Goal: Task Accomplishment & Management: Use online tool/utility

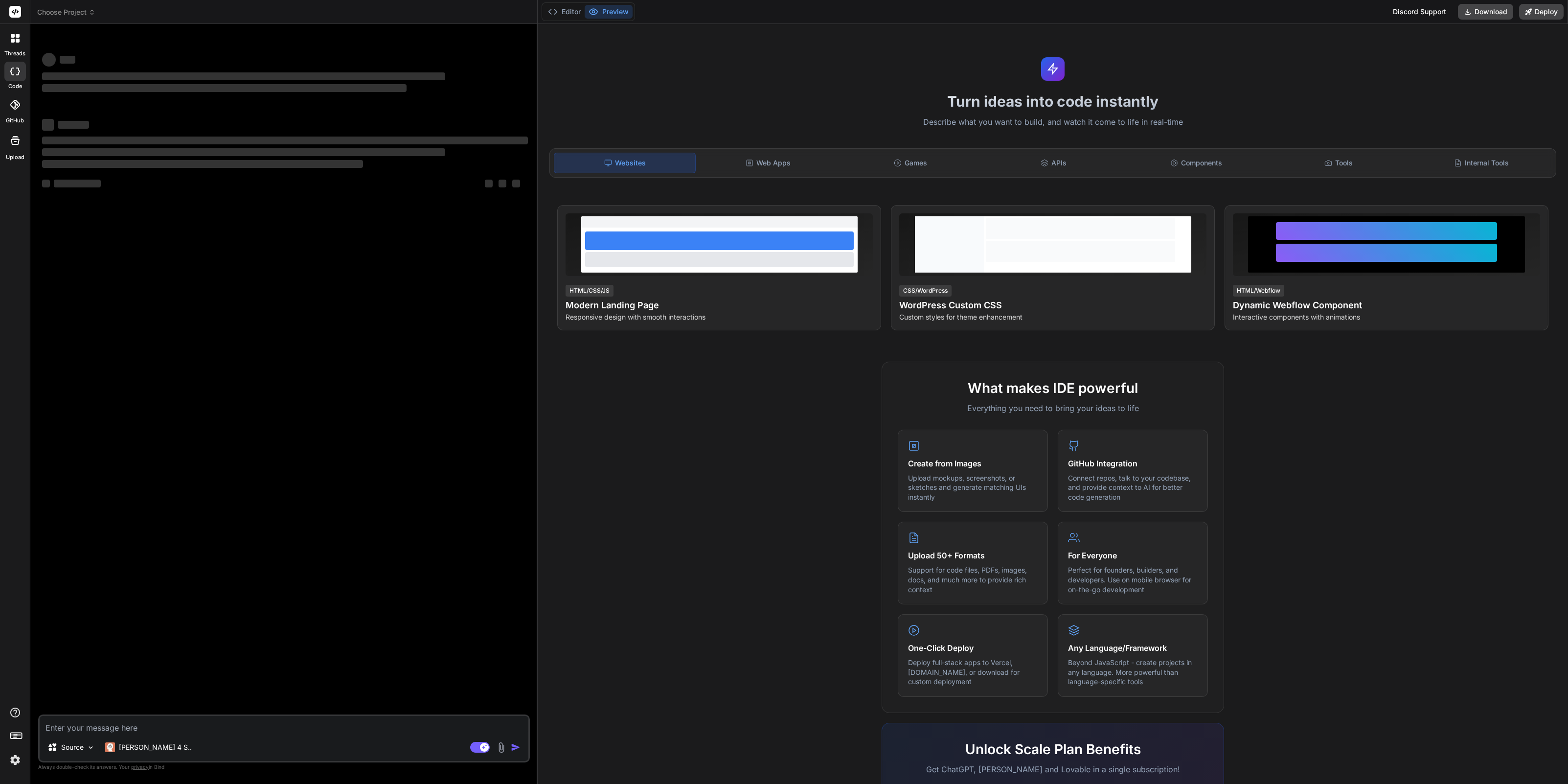
click at [88, 13] on icon at bounding box center [92, 12] width 7 height 7
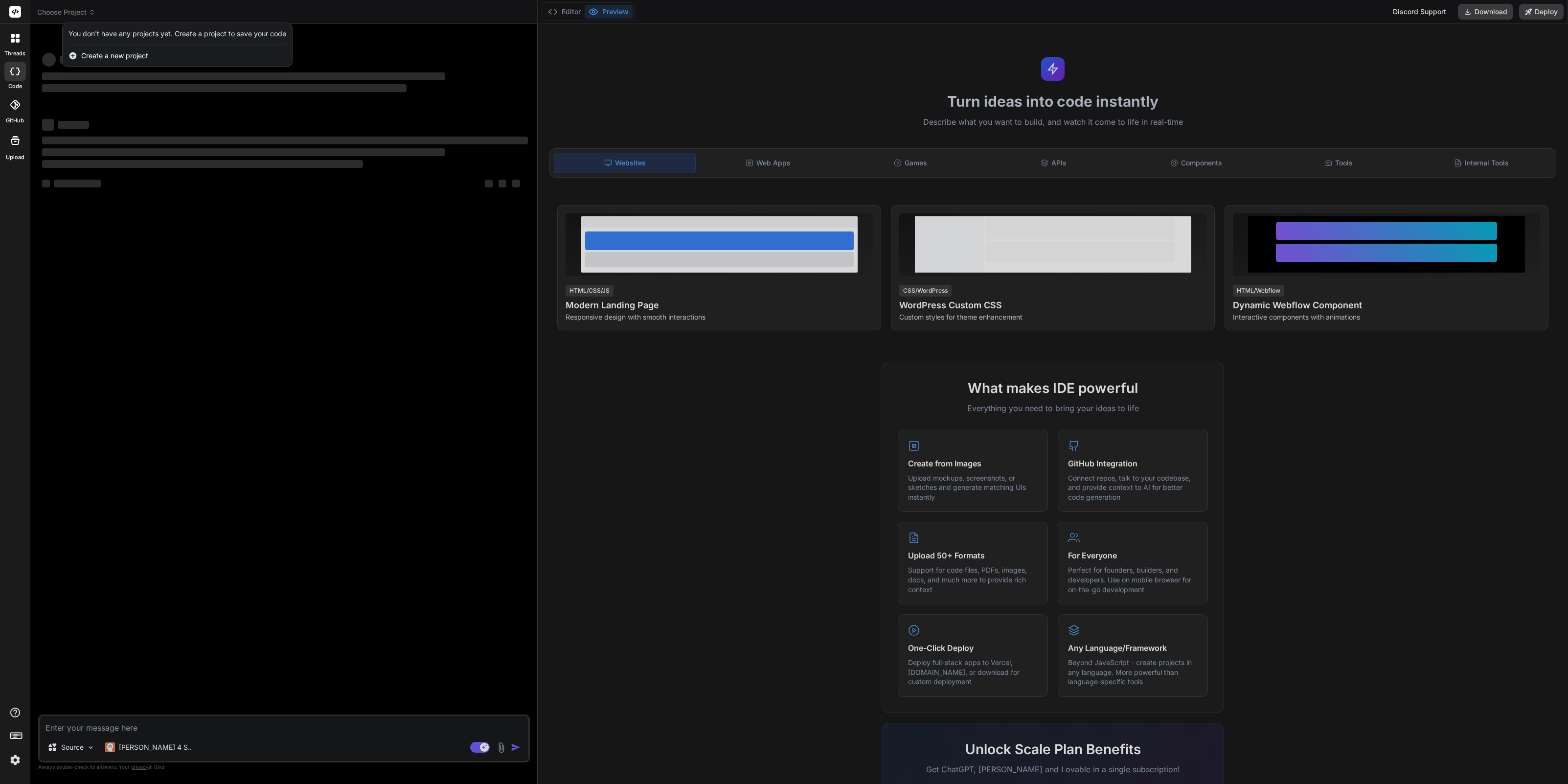
click at [53, 12] on div at bounding box center [784, 392] width 1568 height 784
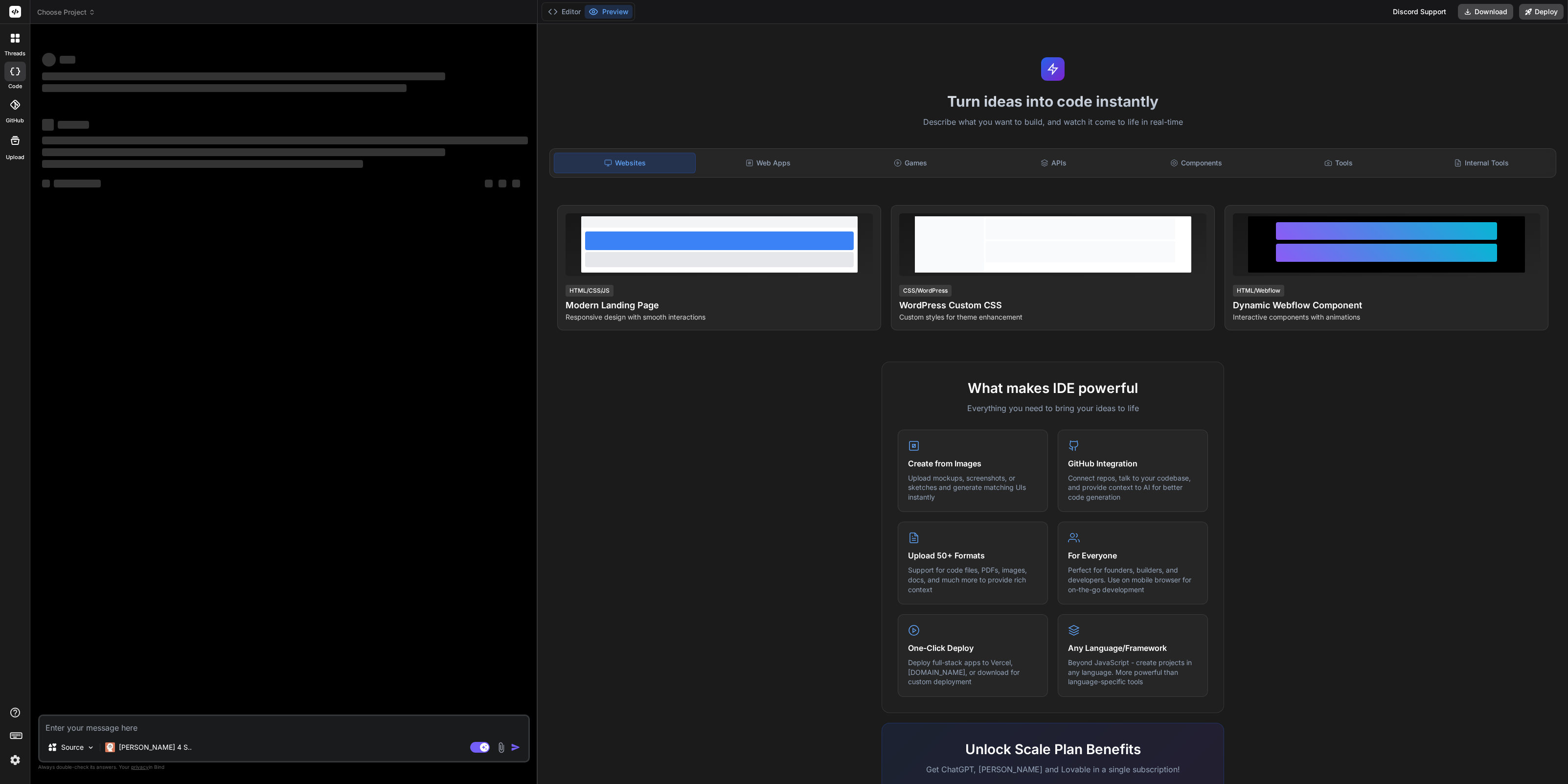
click at [77, 12] on span "Choose Project" at bounding box center [67, 12] width 58 height 10
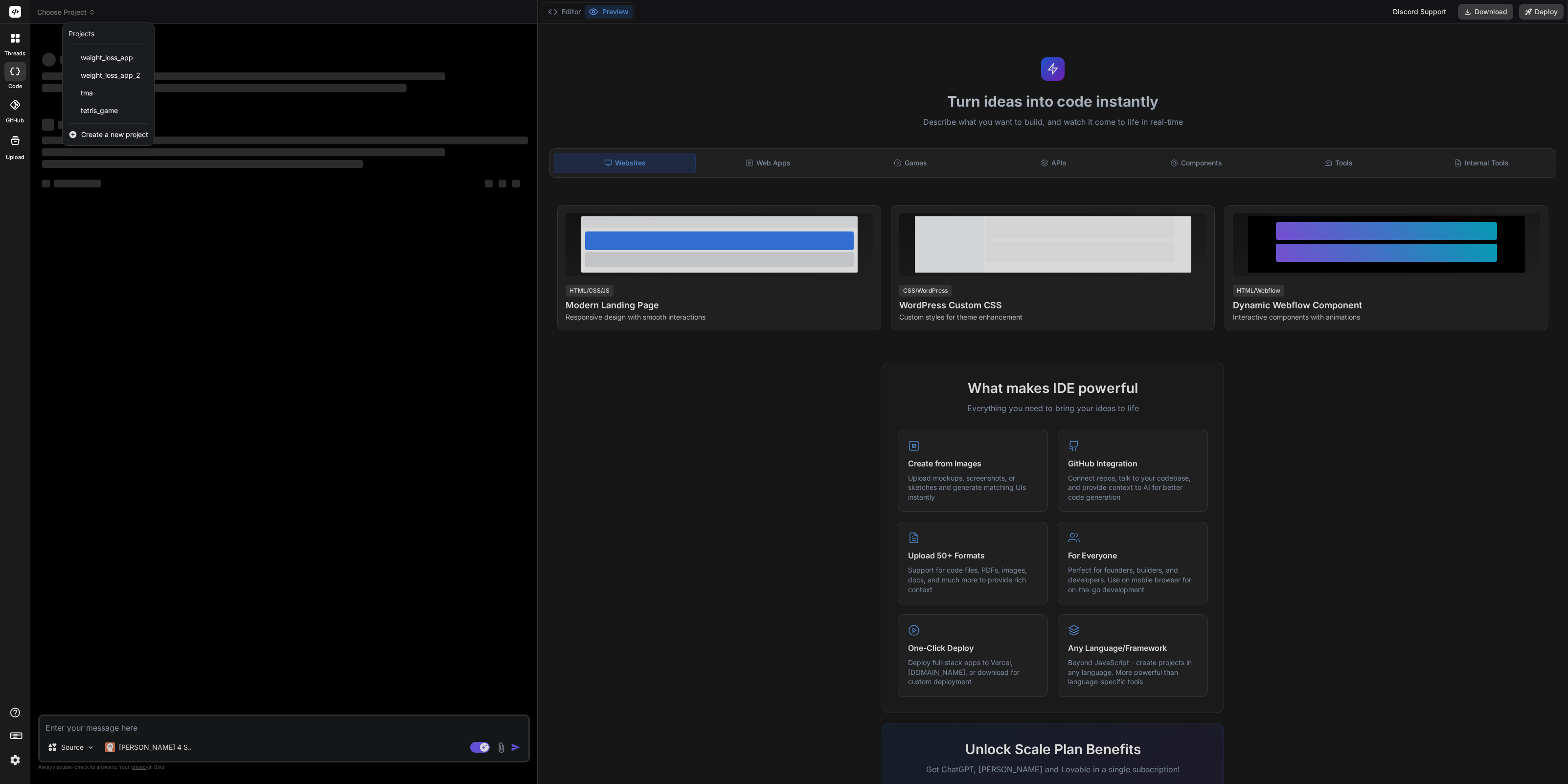
click at [102, 133] on span "Create a new project" at bounding box center [114, 135] width 67 height 10
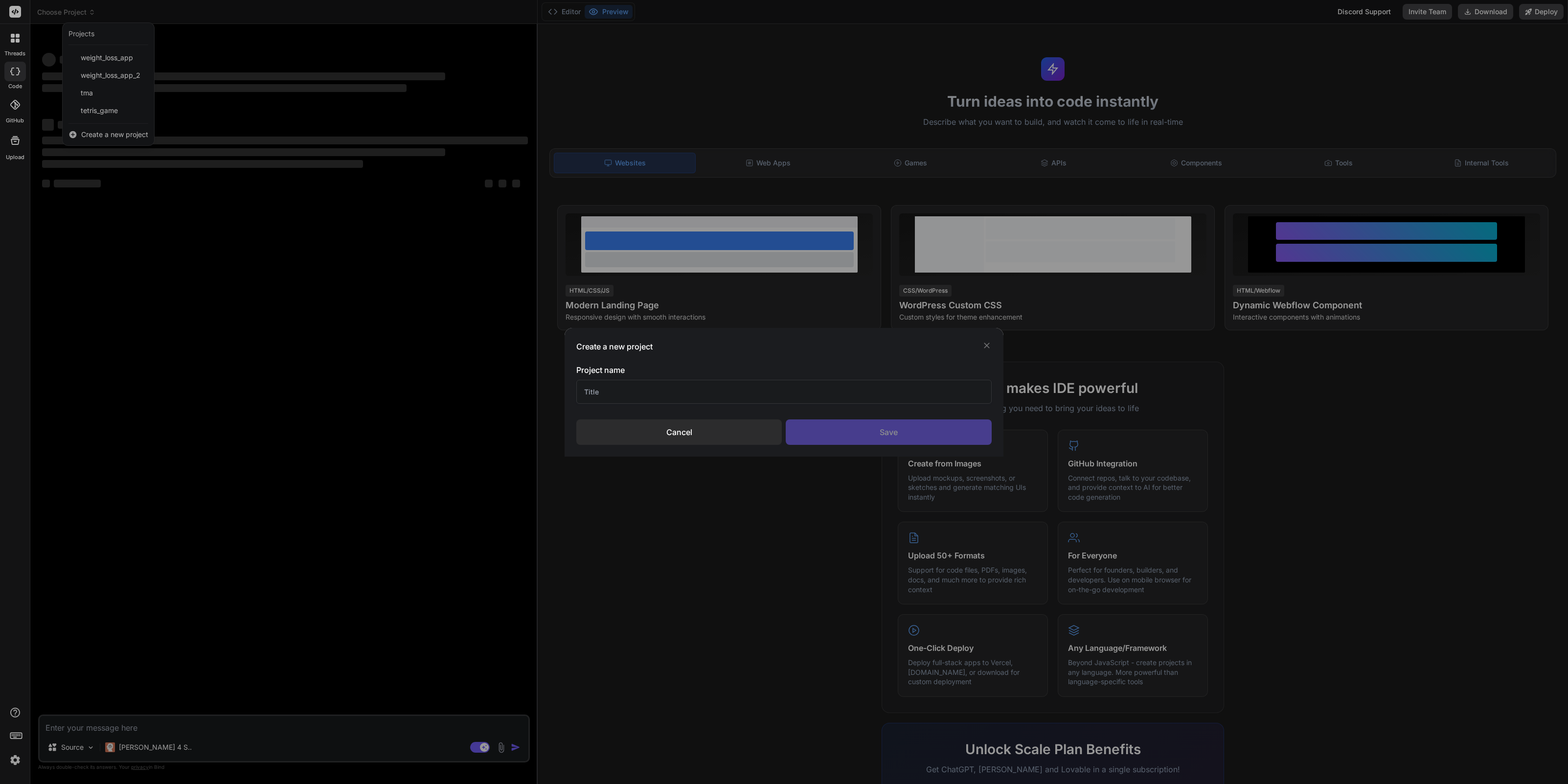
type textarea "x"
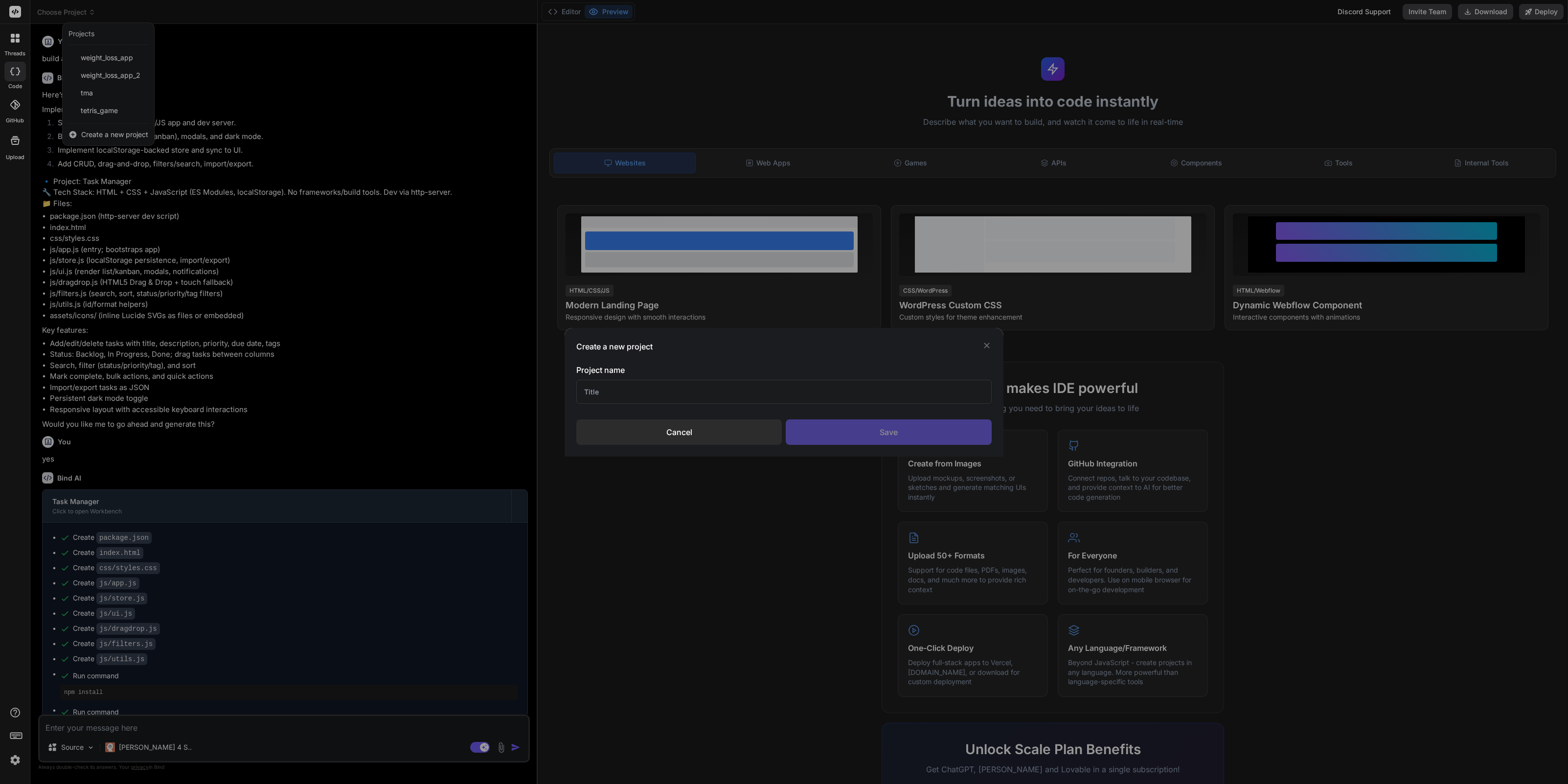
click at [611, 392] on input "text" at bounding box center [784, 392] width 415 height 24
type input "CRM - Real Estate"
click at [871, 432] on div "Save" at bounding box center [888, 432] width 206 height 26
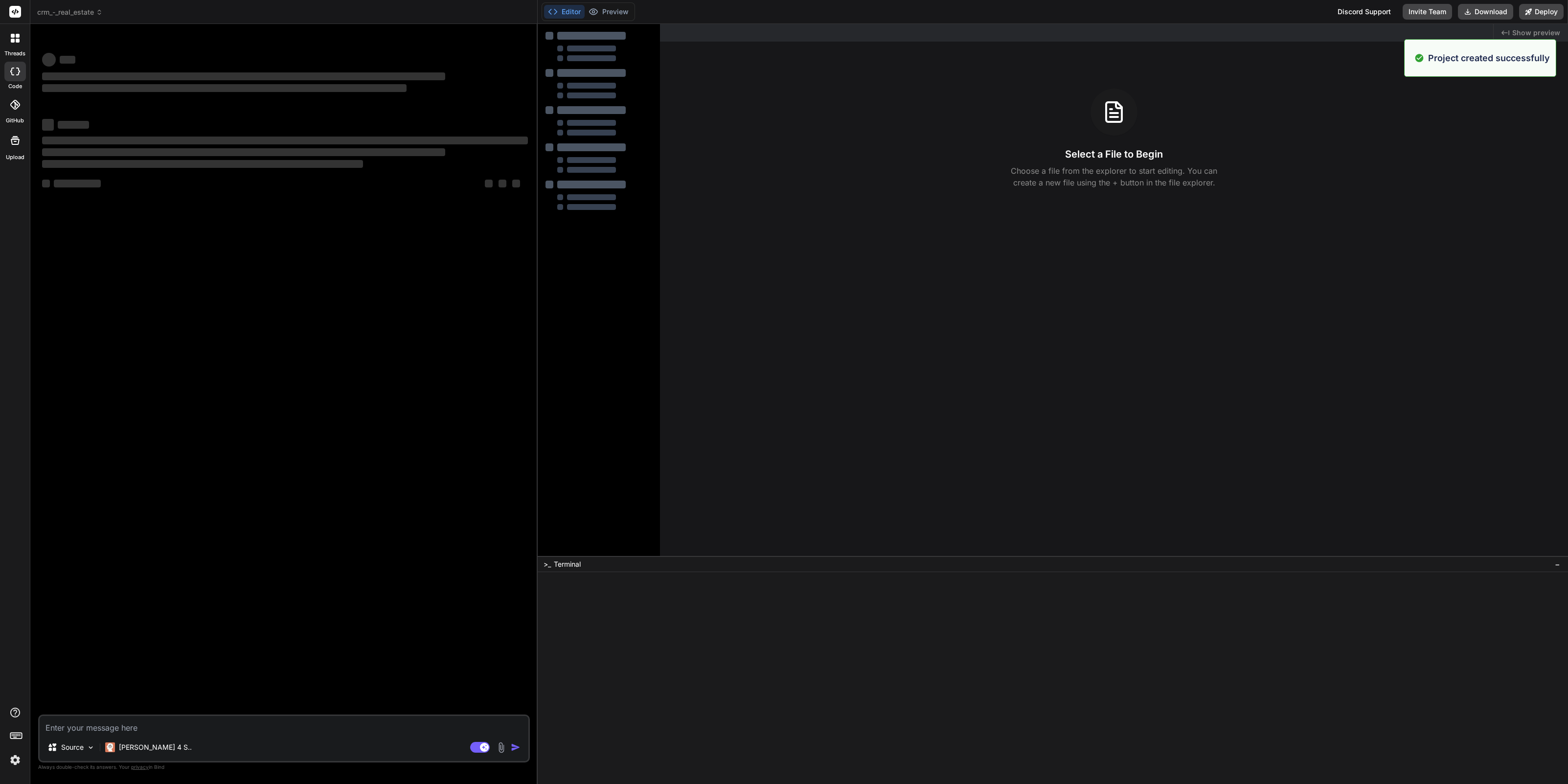
type textarea "x"
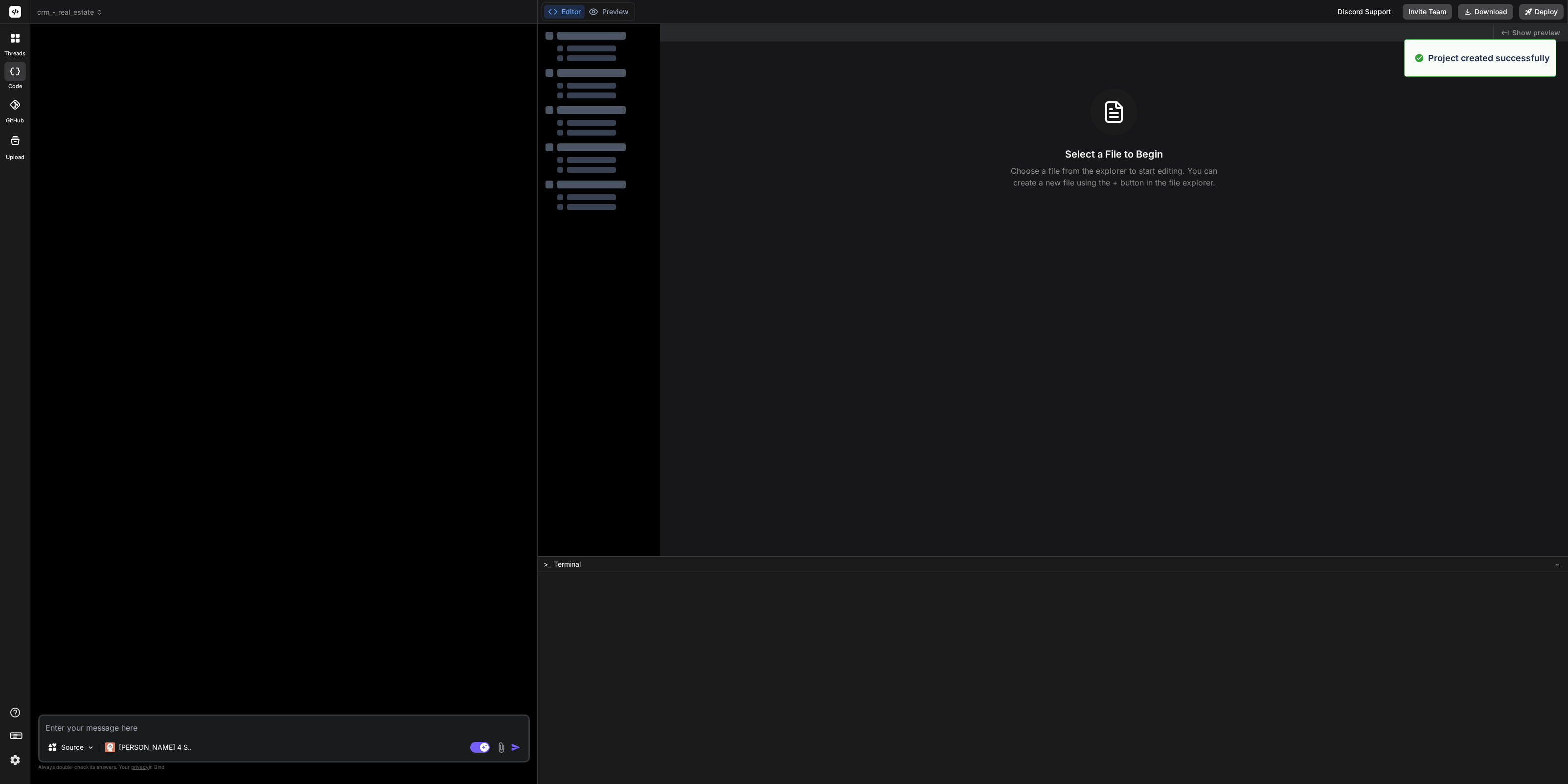
click at [127, 726] on textarea at bounding box center [284, 724] width 489 height 17
paste textarea "Design a CRM for real estate agents - should manage property listings and clien…"
type textarea "Design a CRM for real estate agents - should manage property listings and clien…"
type textarea "x"
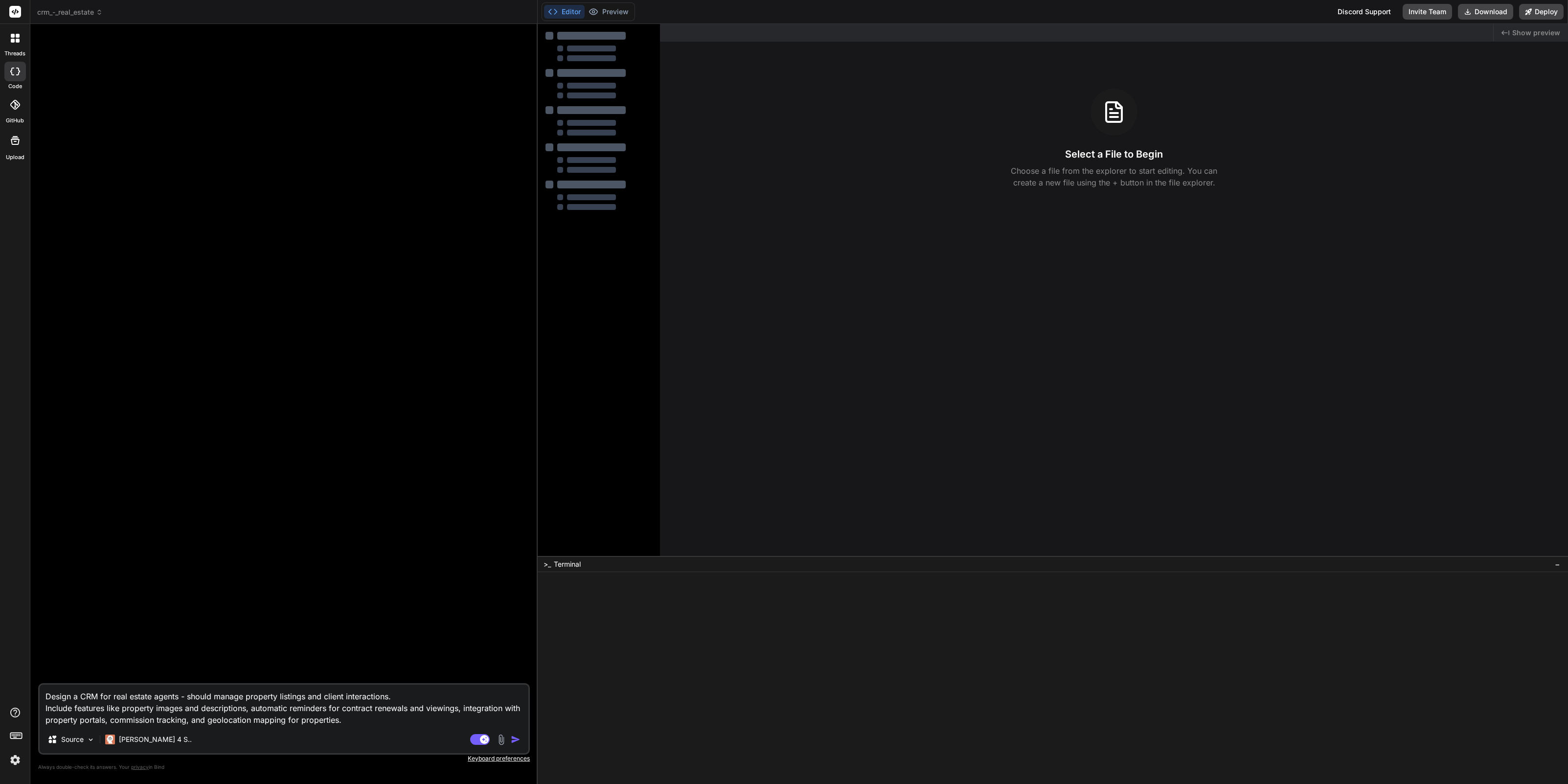
type textarea "Design a CRM for real estate agents - should manage property listings and clien…"
click at [517, 737] on img "button" at bounding box center [516, 739] width 10 height 10
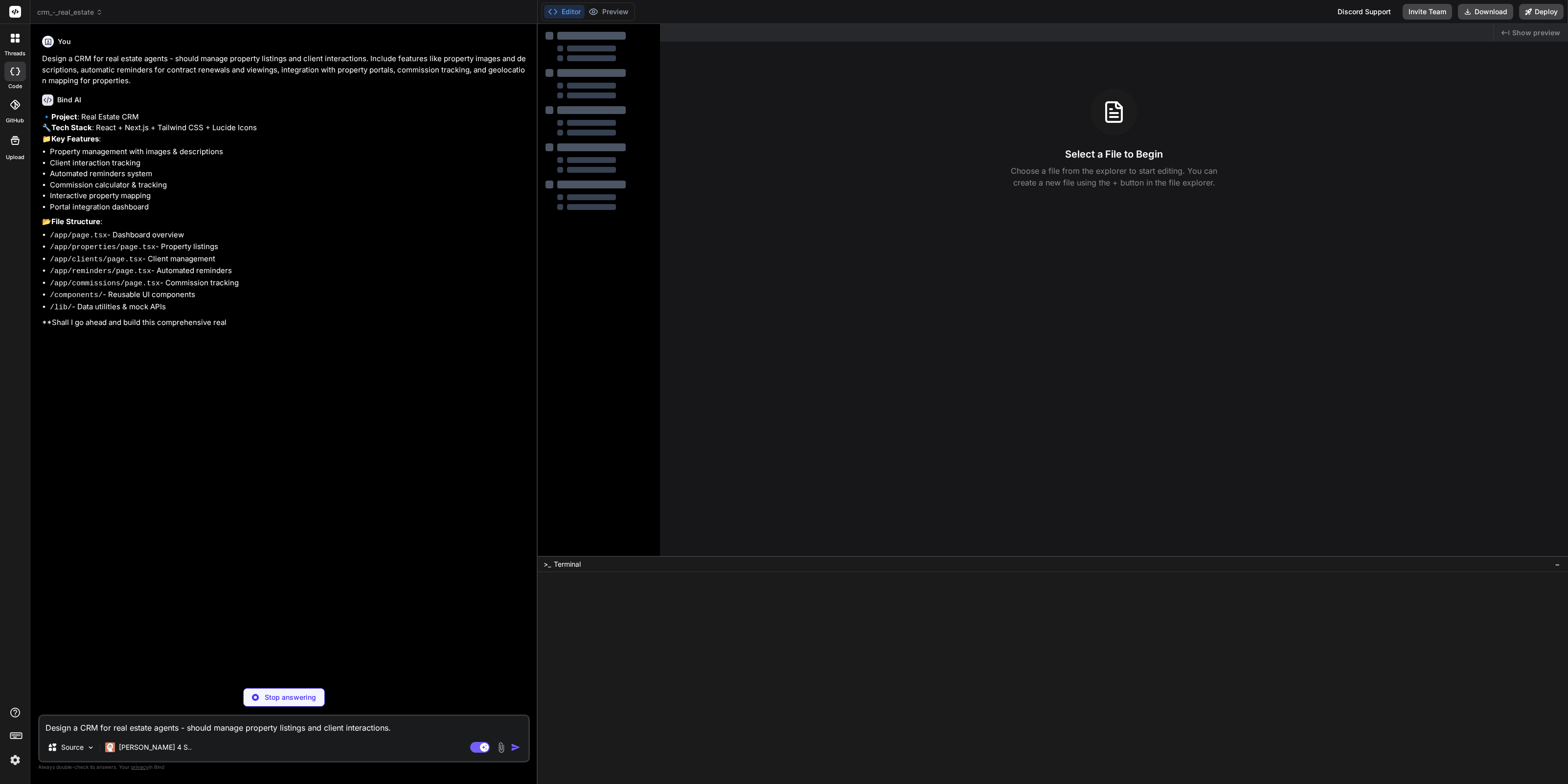
click at [120, 728] on textarea "Design a CRM for real estate agents - should manage property listings and clien…" at bounding box center [284, 724] width 489 height 17
type textarea "x"
type textarea "Y"
type textarea "x"
type textarea "Ye"
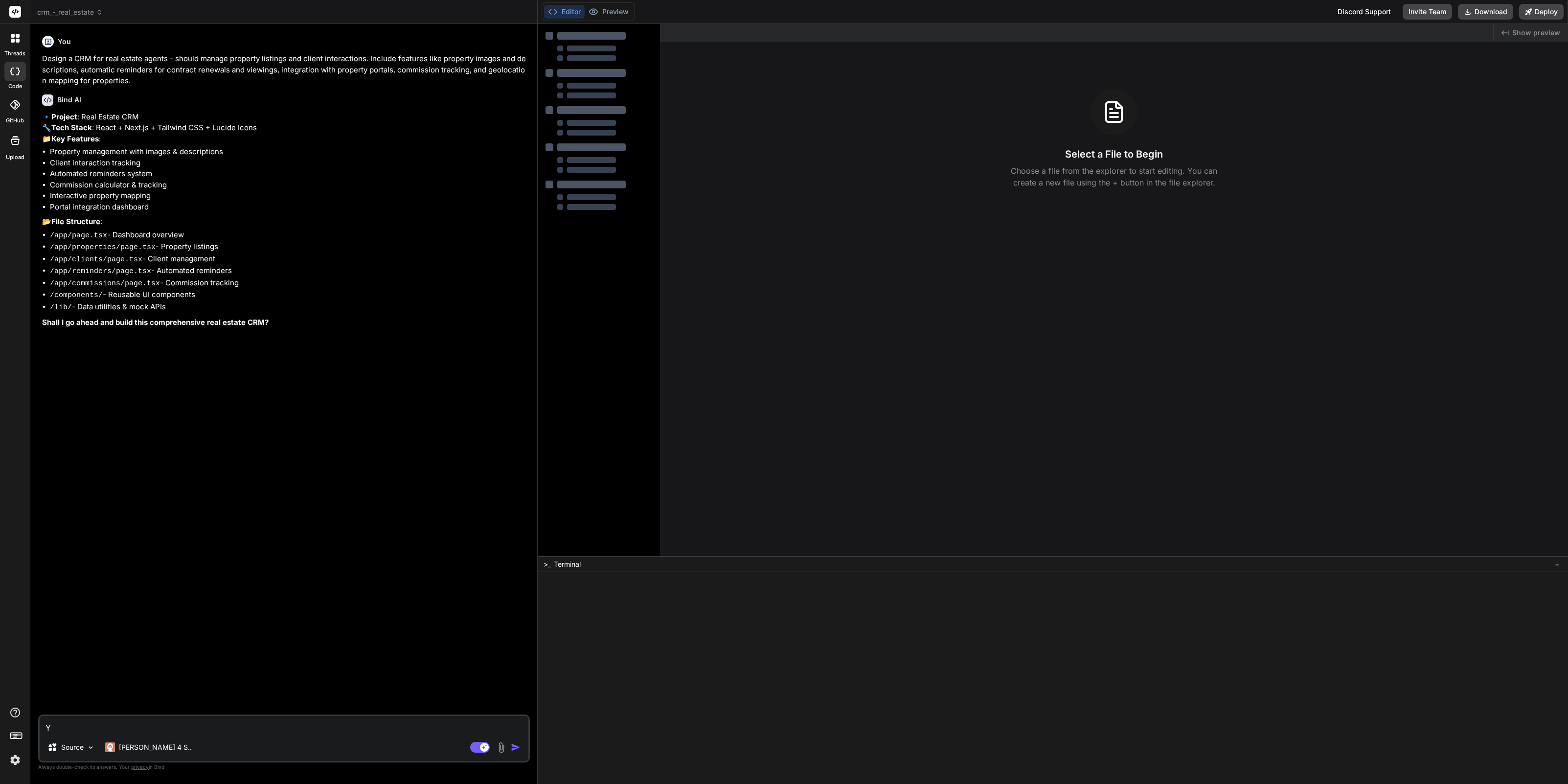
type textarea "x"
type textarea "Yes"
type textarea "x"
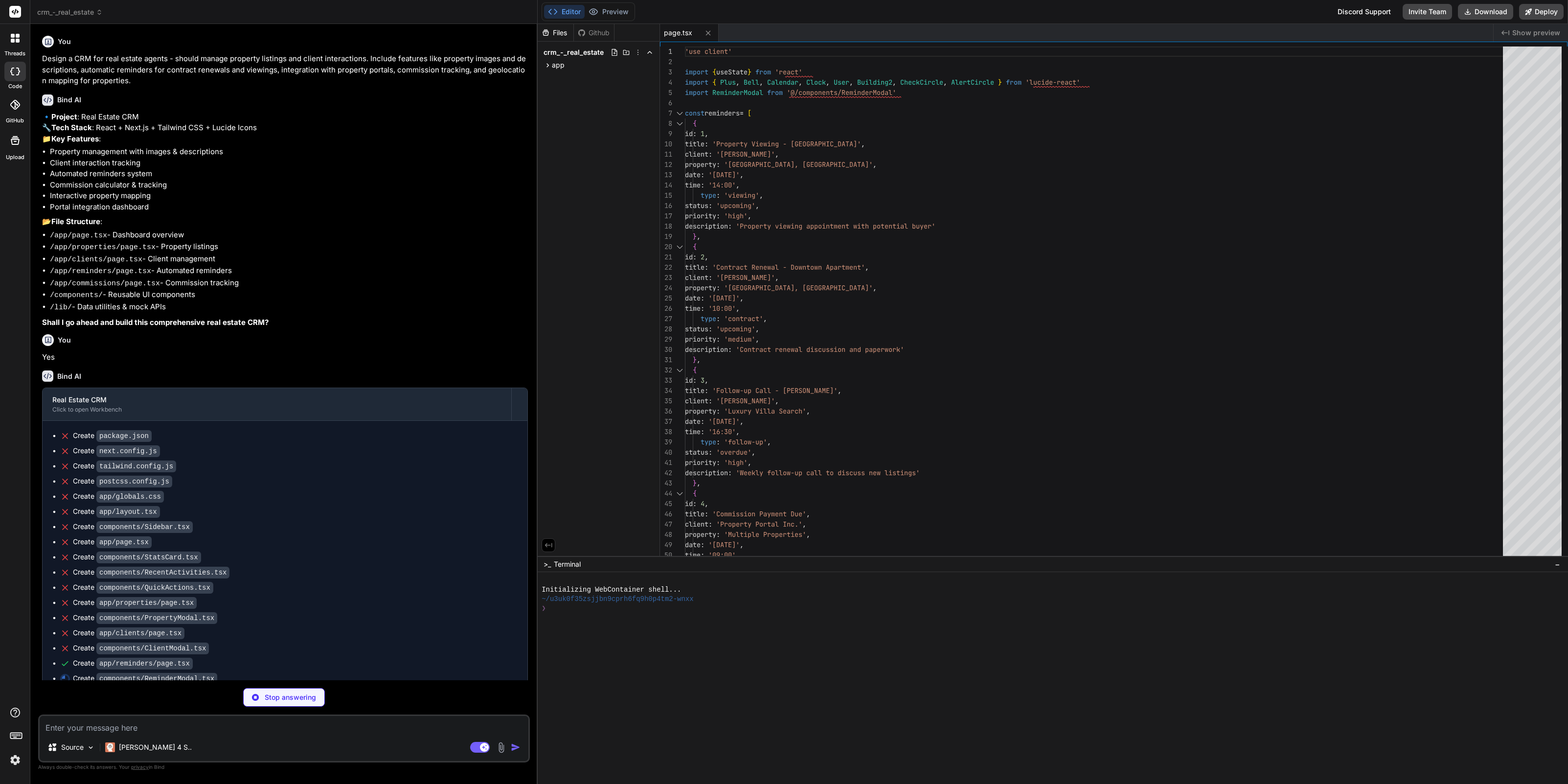
type textarea "x"
type textarea "</div> </form> </div> </div> ) }"
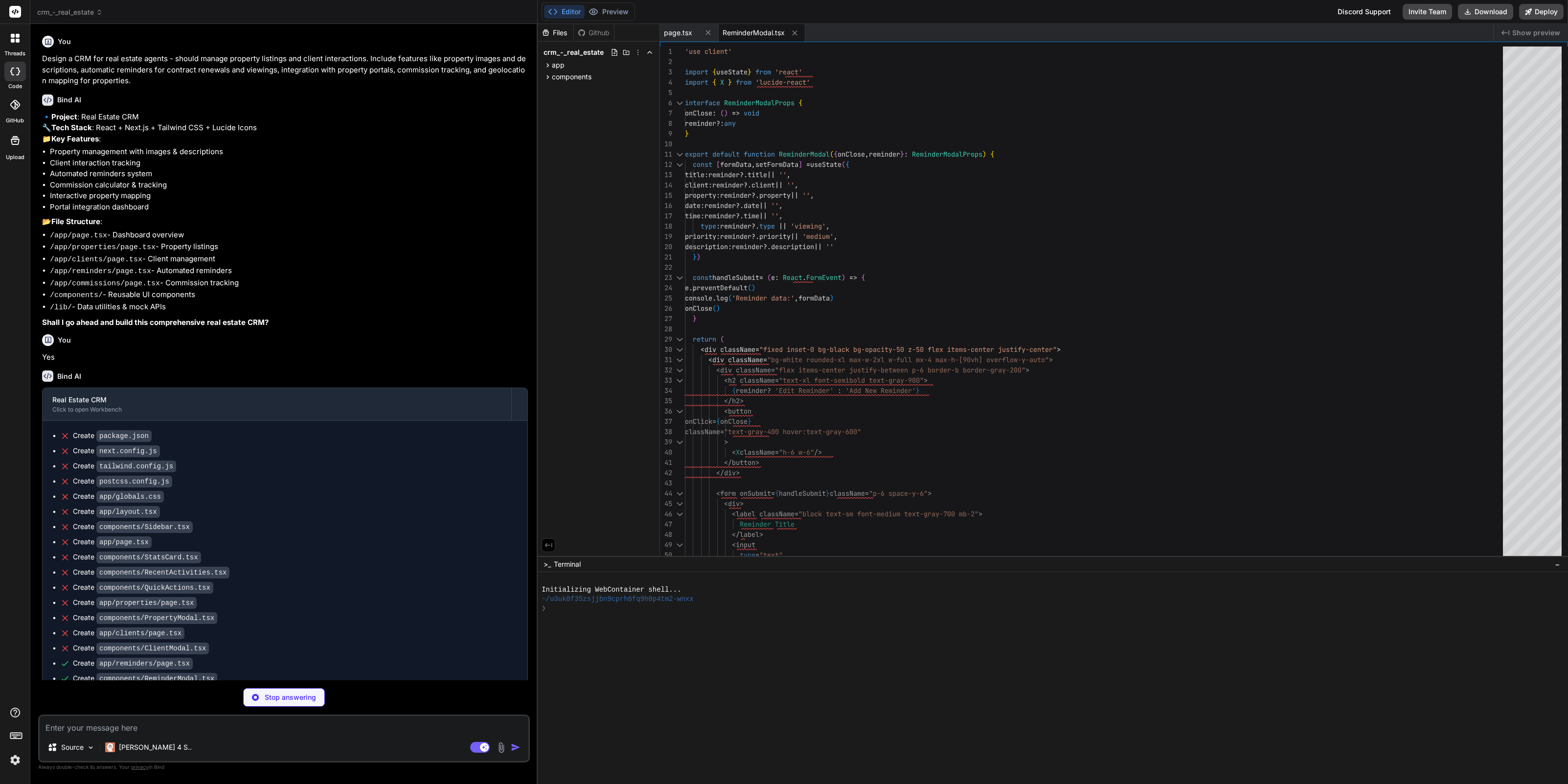
type textarea "x"
type textarea "</div> </div> </div> ) }"
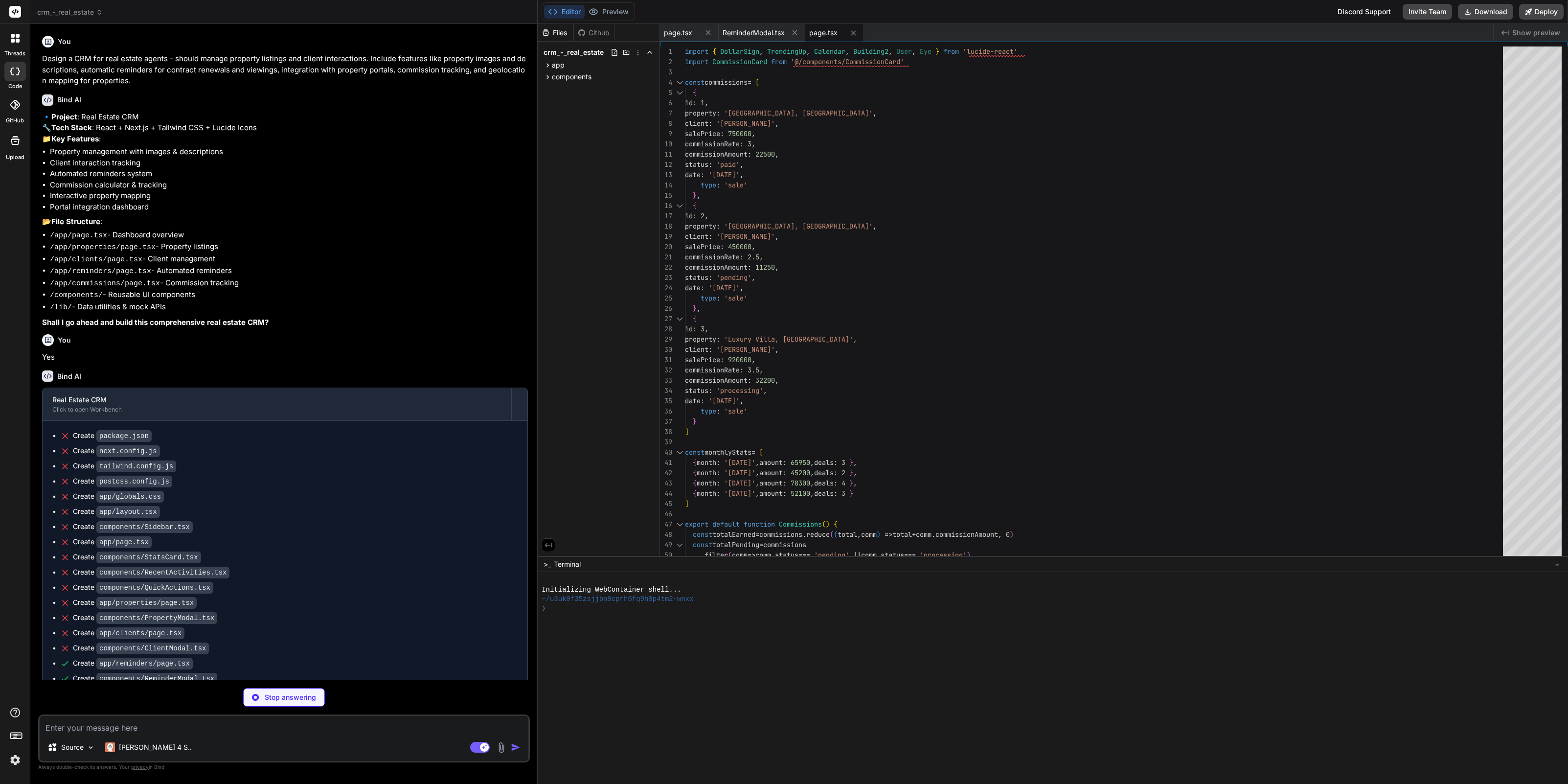
type textarea "x"
type textarea "</div> </div> </div> </div> ) }"
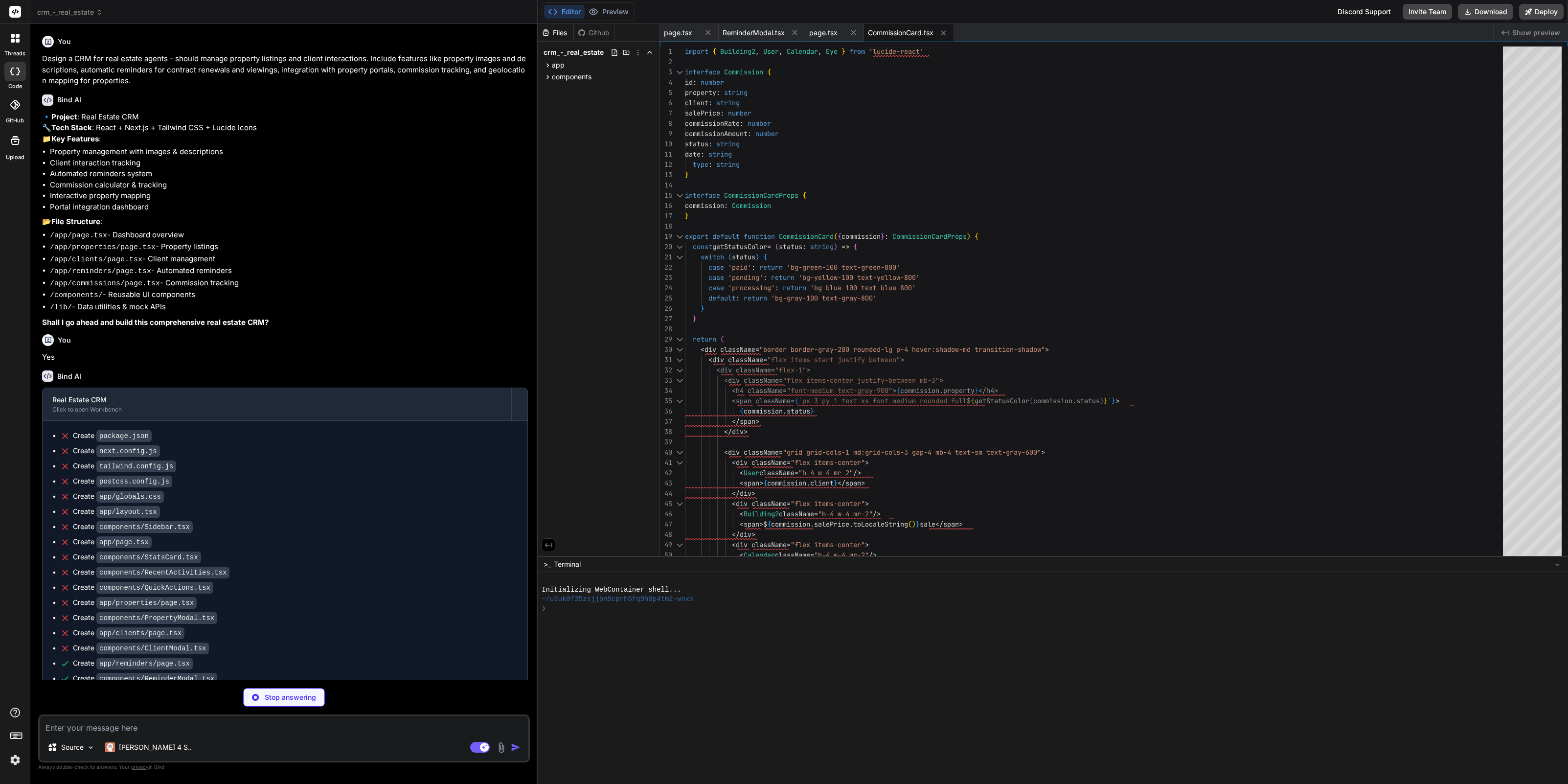
type textarea "x"
type textarea "<button className="btn-secondary text-sm">Satellite View</button> <button class…"
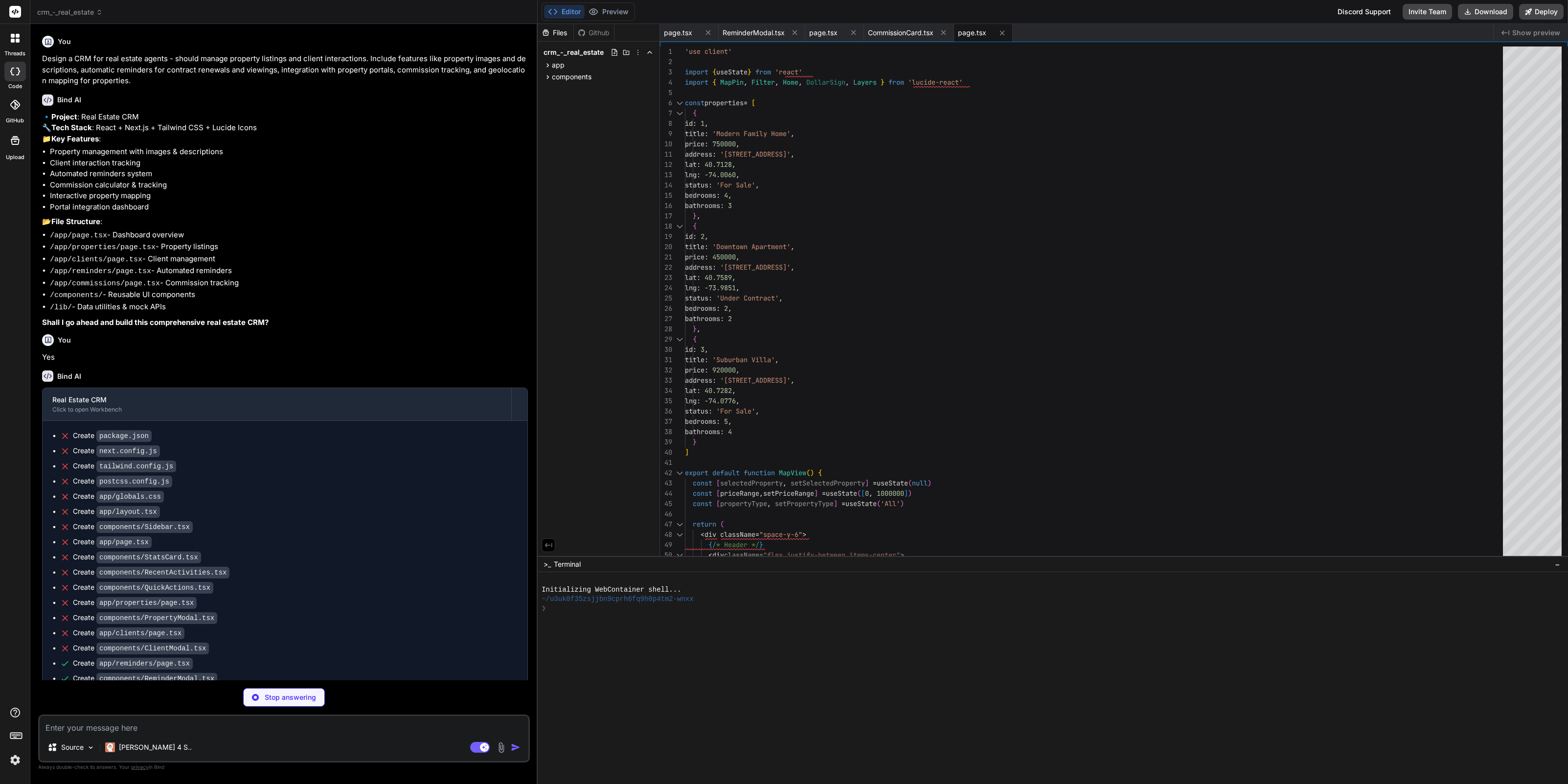
type textarea "x"
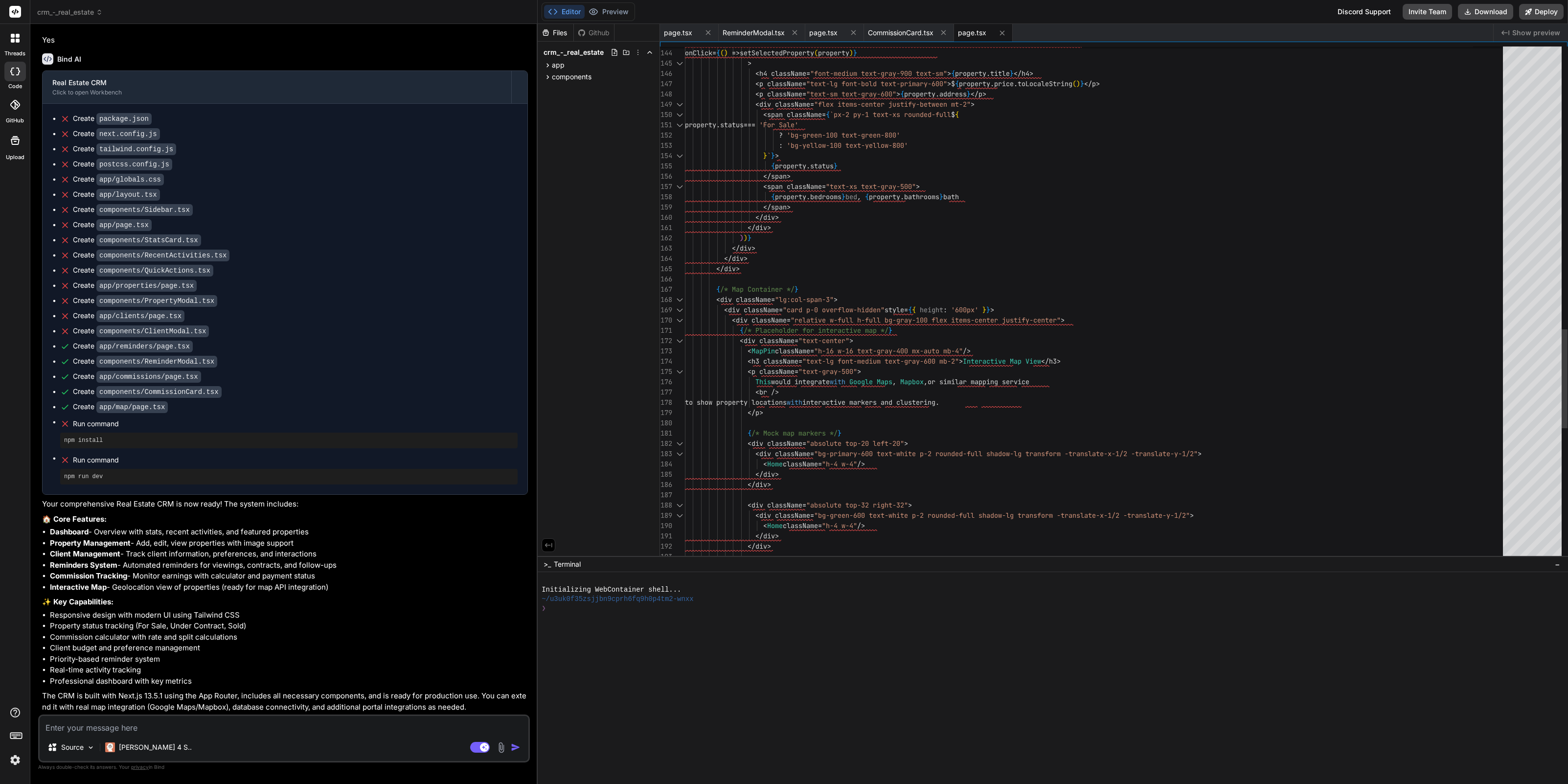
scroll to position [92, 0]
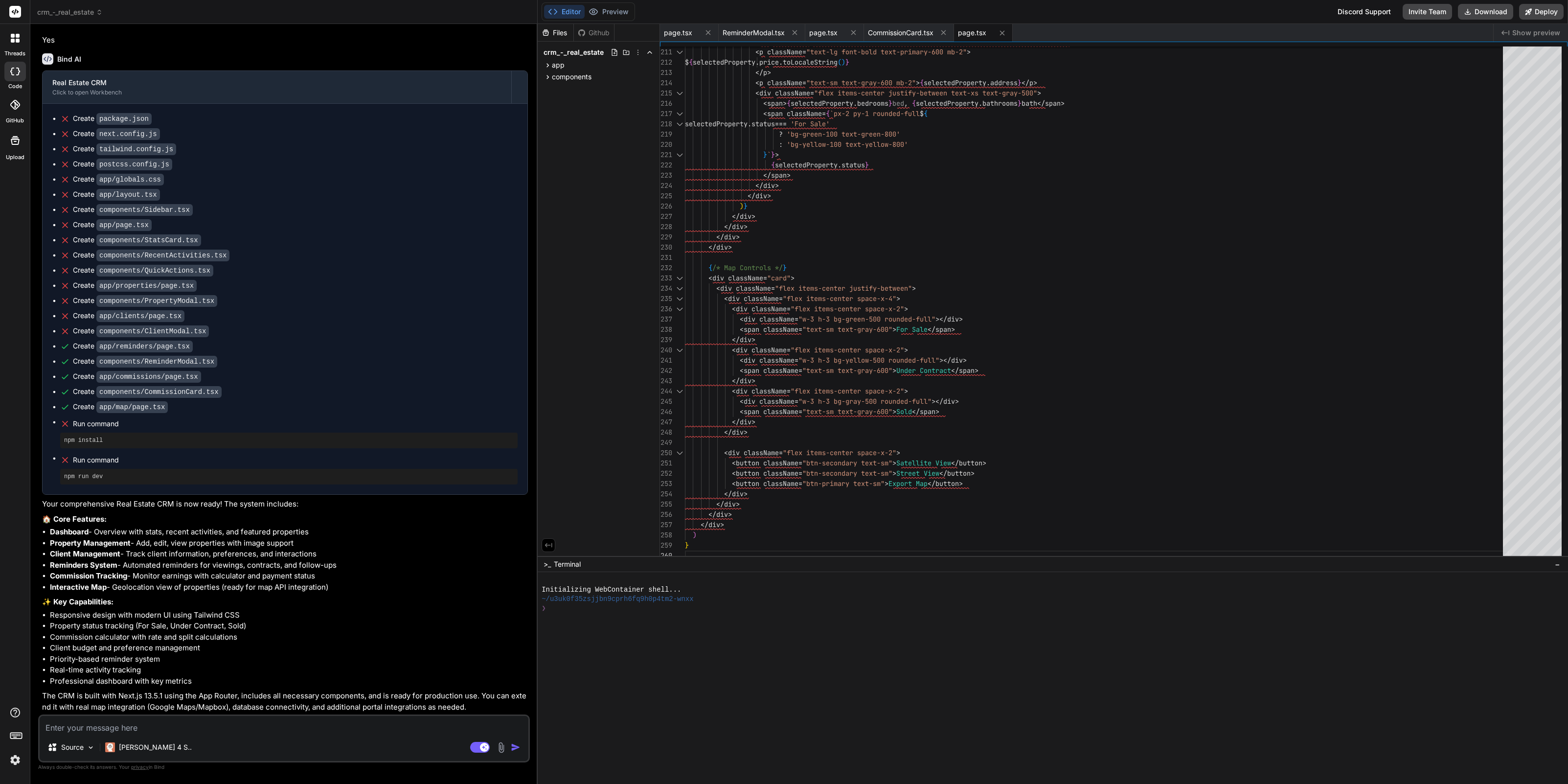
click at [316, 729] on textarea at bounding box center [284, 724] width 489 height 17
click at [267, 728] on textarea at bounding box center [284, 724] width 489 height 17
type textarea "U"
type textarea "x"
type textarea "Un"
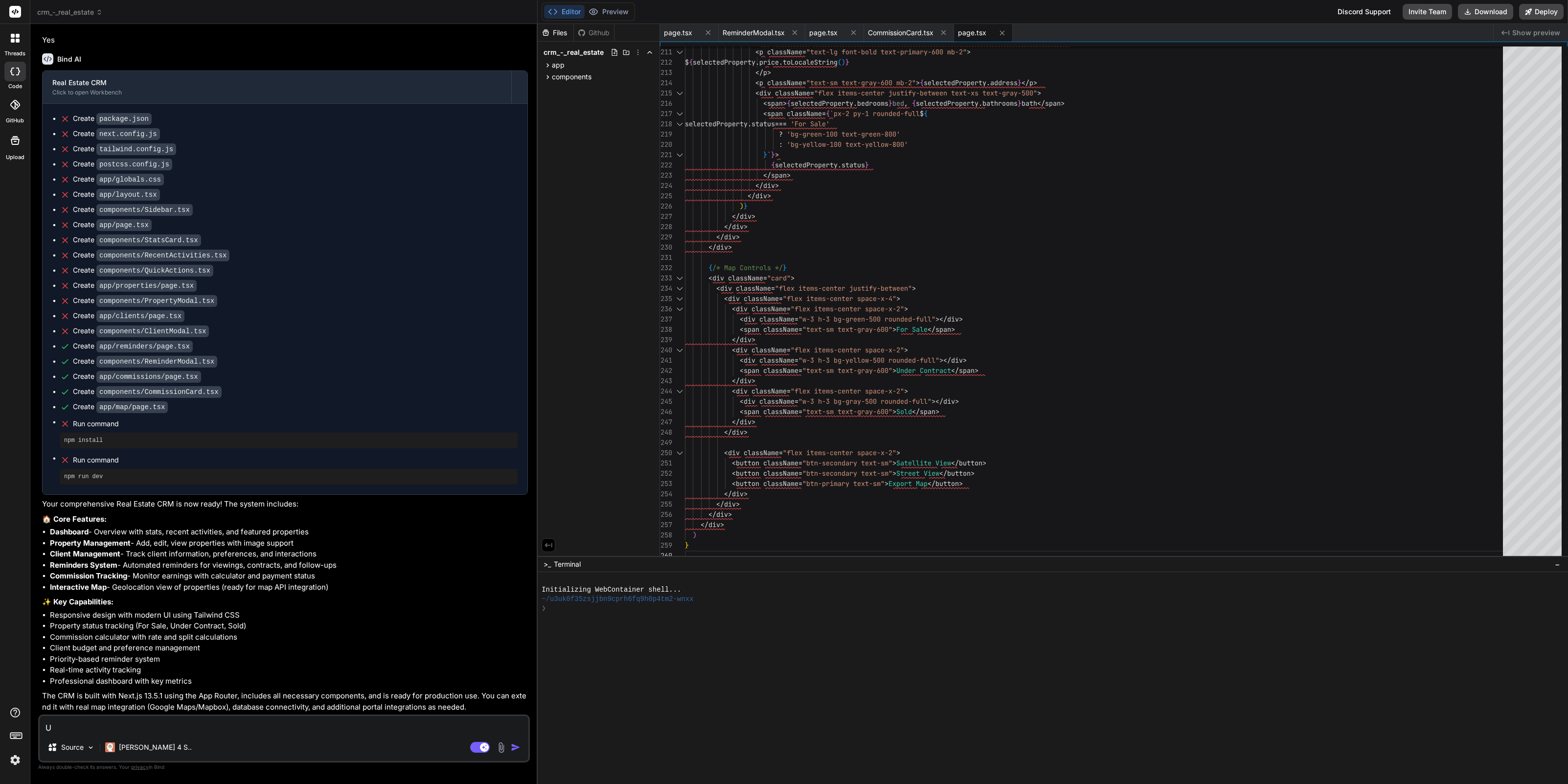
type textarea "x"
type textarea "Una"
type textarea "x"
type textarea "Unab"
type textarea "x"
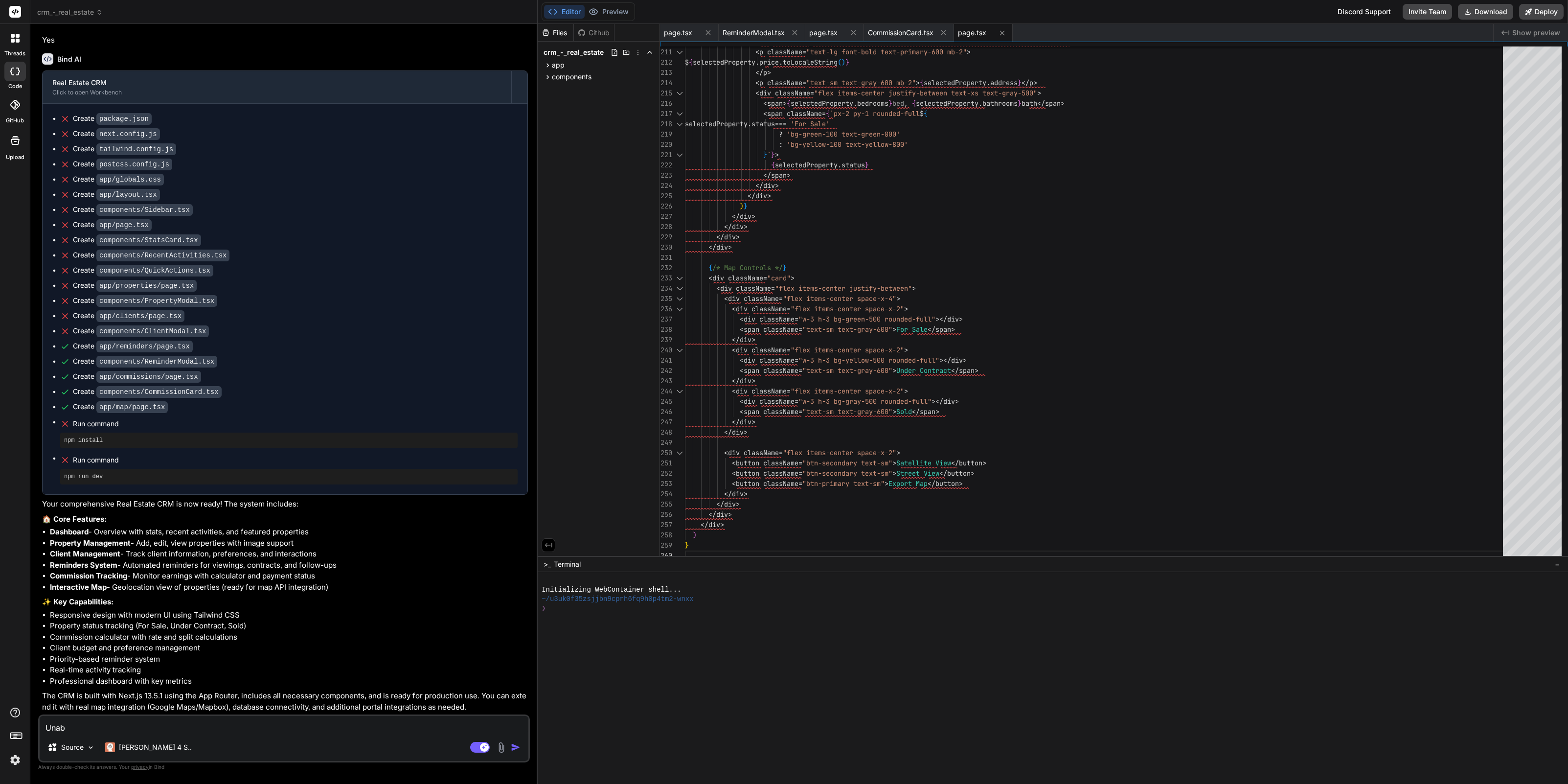
type textarea "Unabl"
type textarea "x"
type textarea "Unable"
type textarea "x"
type textarea "Unable"
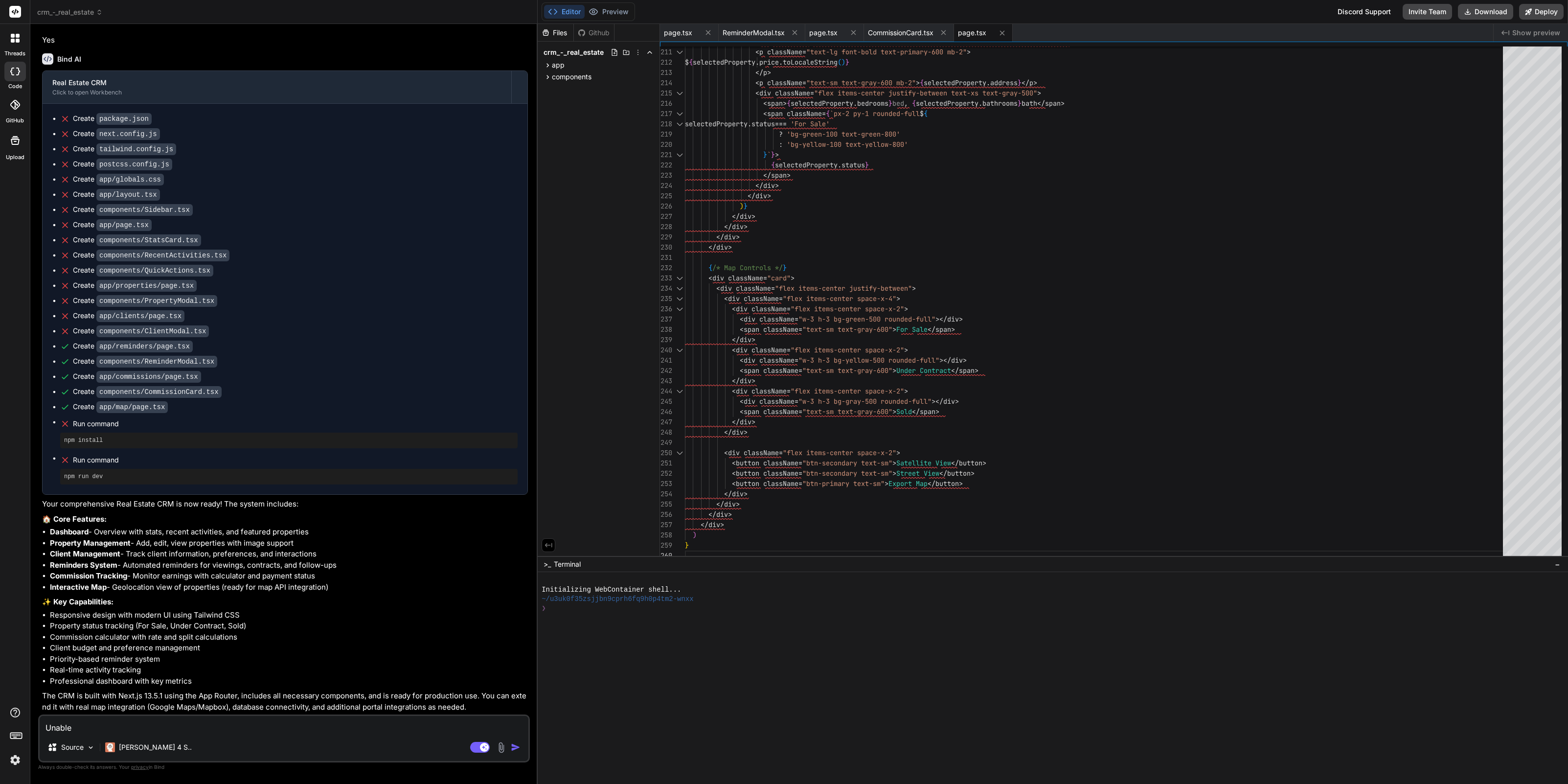
type textarea "x"
type textarea "Unable t"
type textarea "x"
type textarea "Unable to"
type textarea "x"
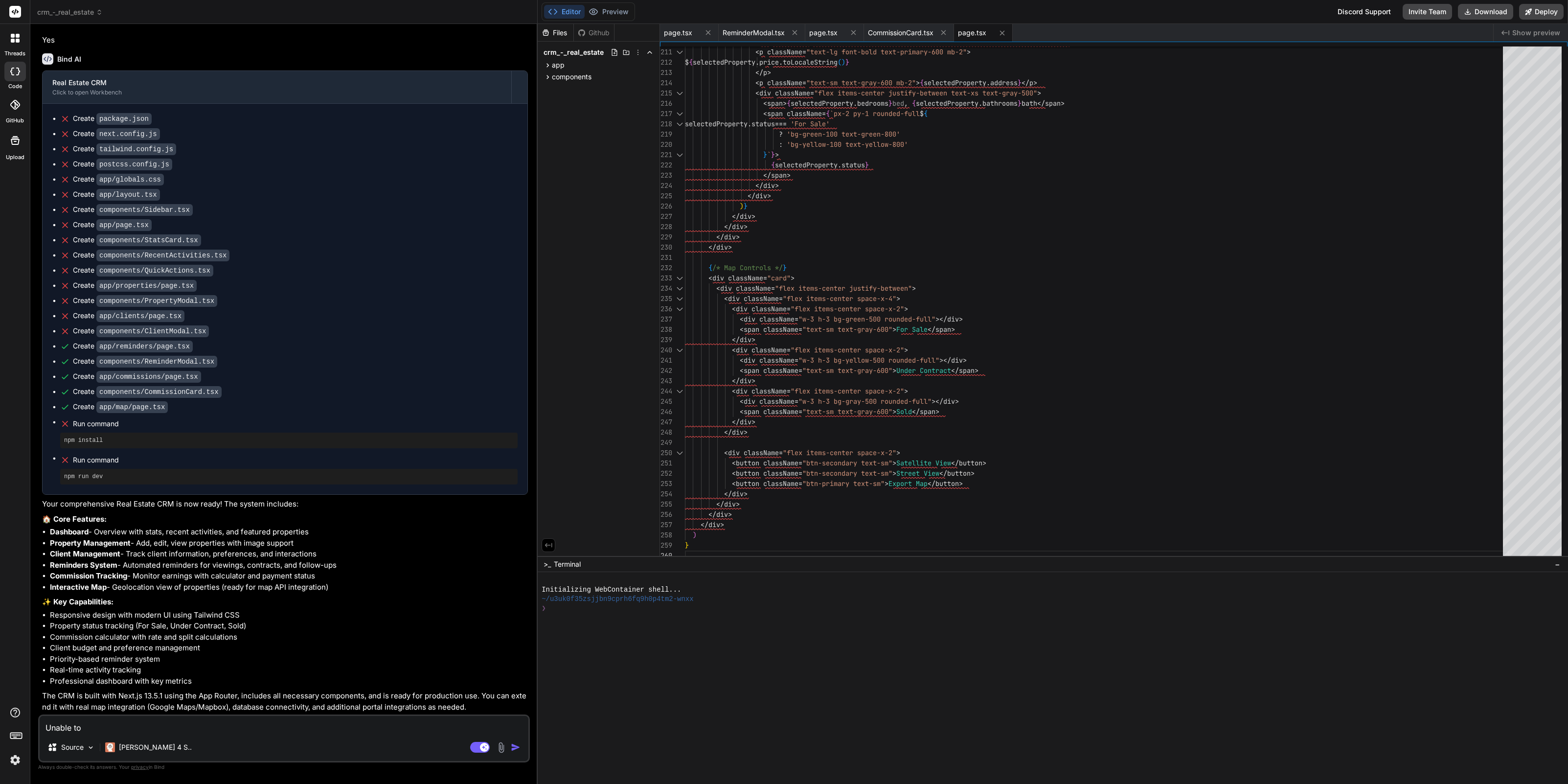
type textarea "Unable to"
type textarea "x"
type textarea "Unable to s"
type textarea "x"
type textarea "Unable to se"
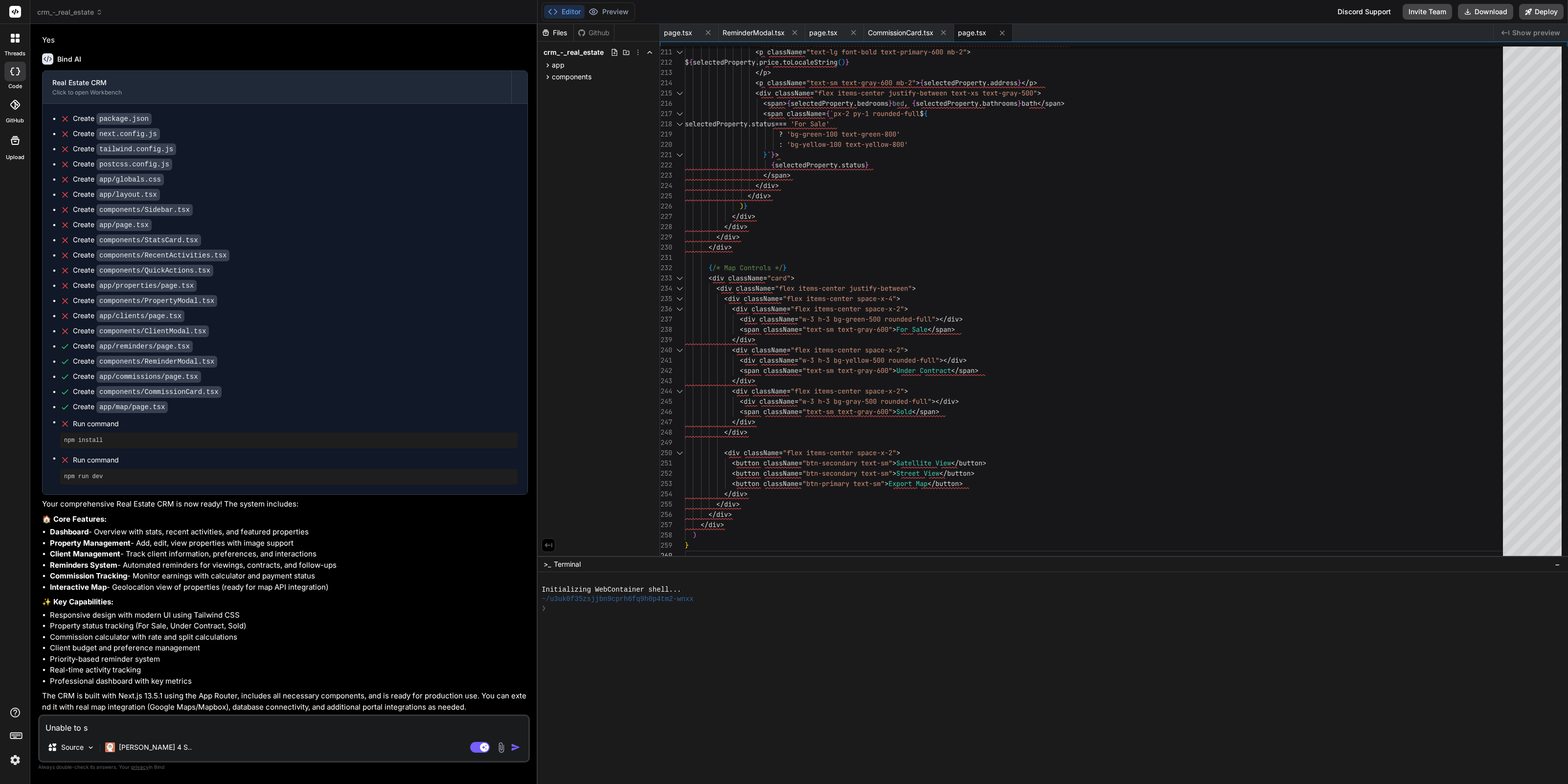
type textarea "x"
type textarea "Unable to see"
type textarea "x"
type textarea "Unable to see"
type textarea "x"
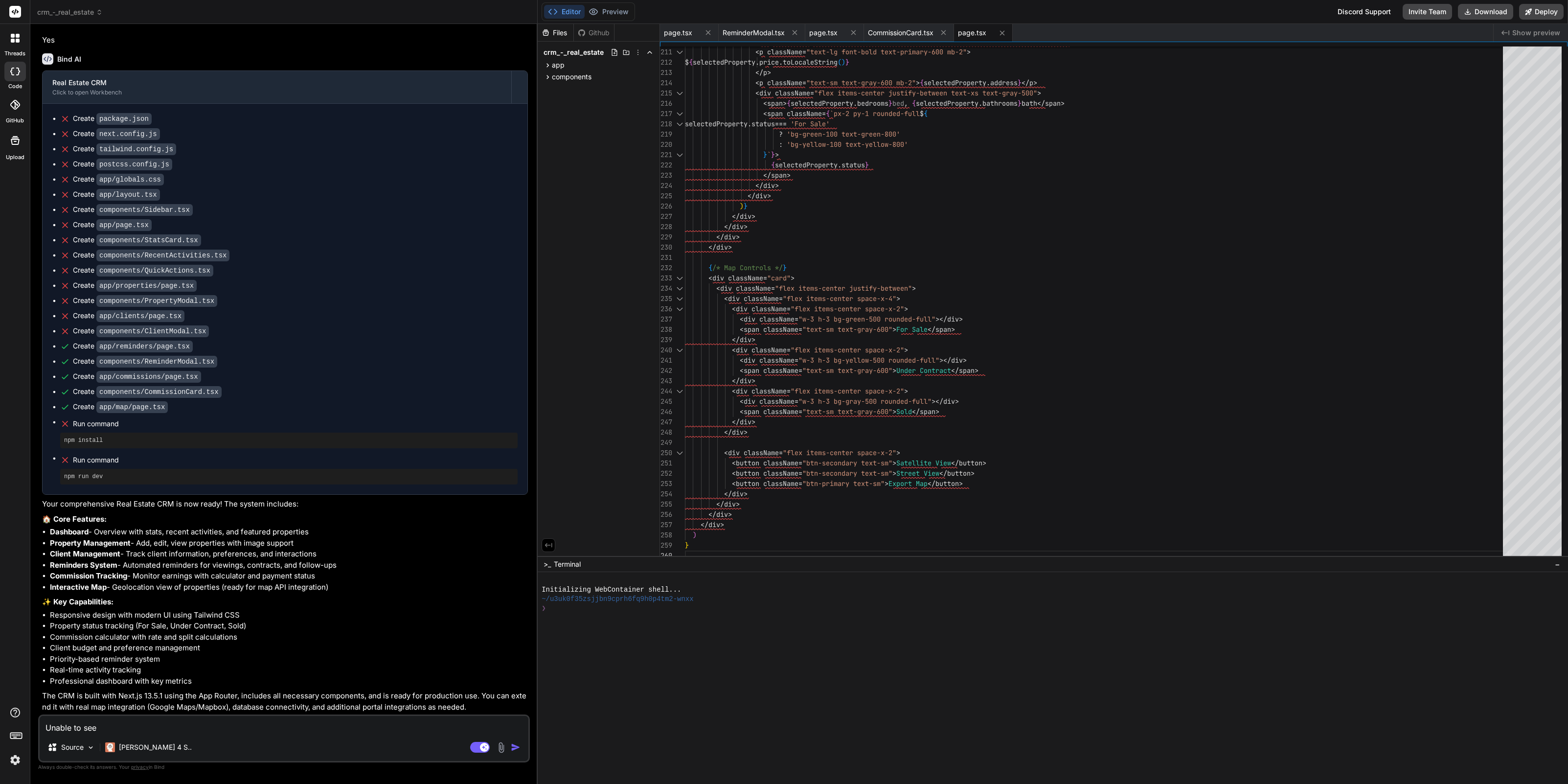
type textarea "Unable to see p"
type textarea "x"
type textarea "Unable to see pr"
type textarea "x"
type textarea "Unable to see pre"
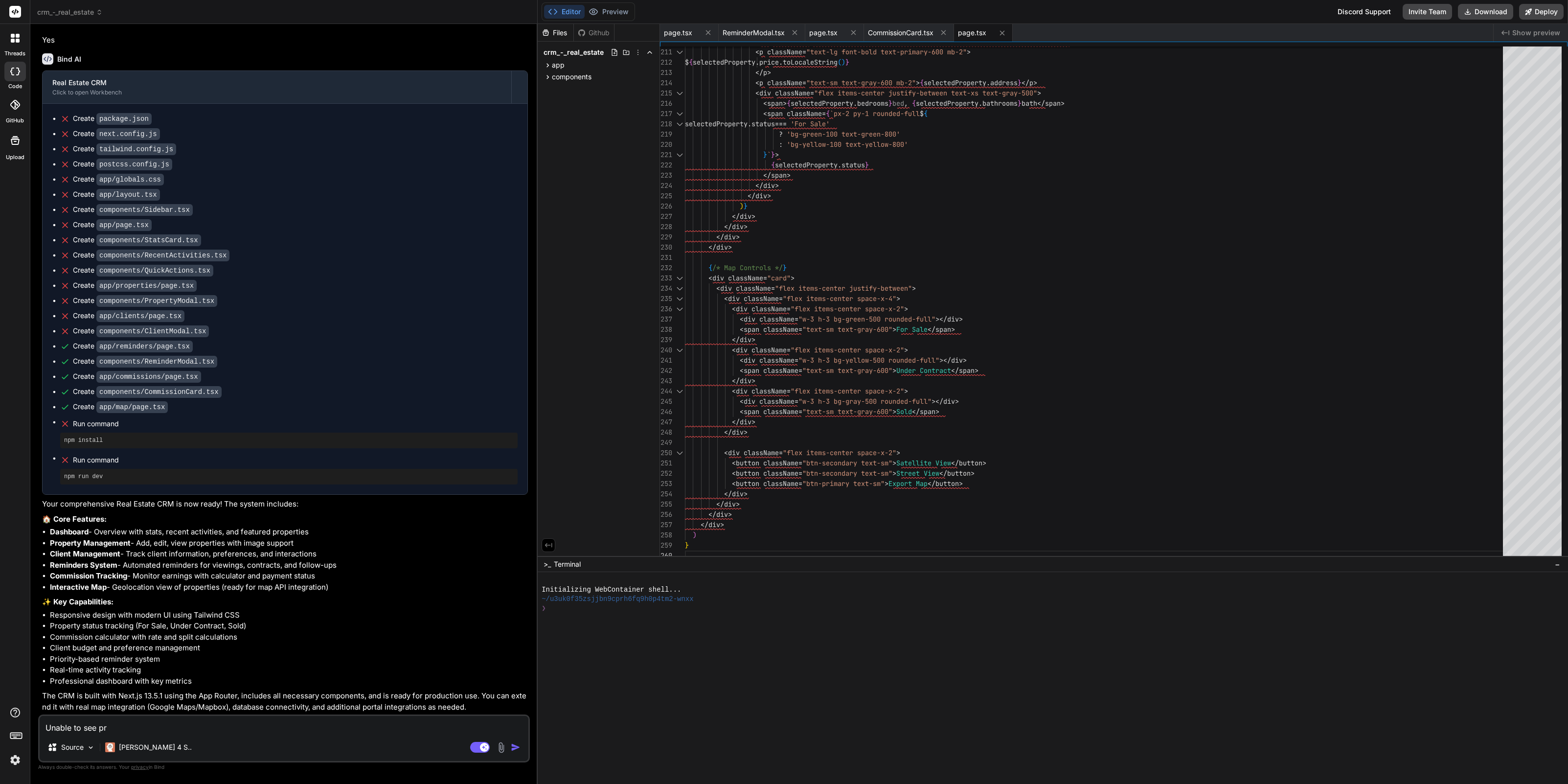
type textarea "x"
type textarea "Unable to see prev"
type textarea "x"
type textarea "Unable to see previ"
type textarea "x"
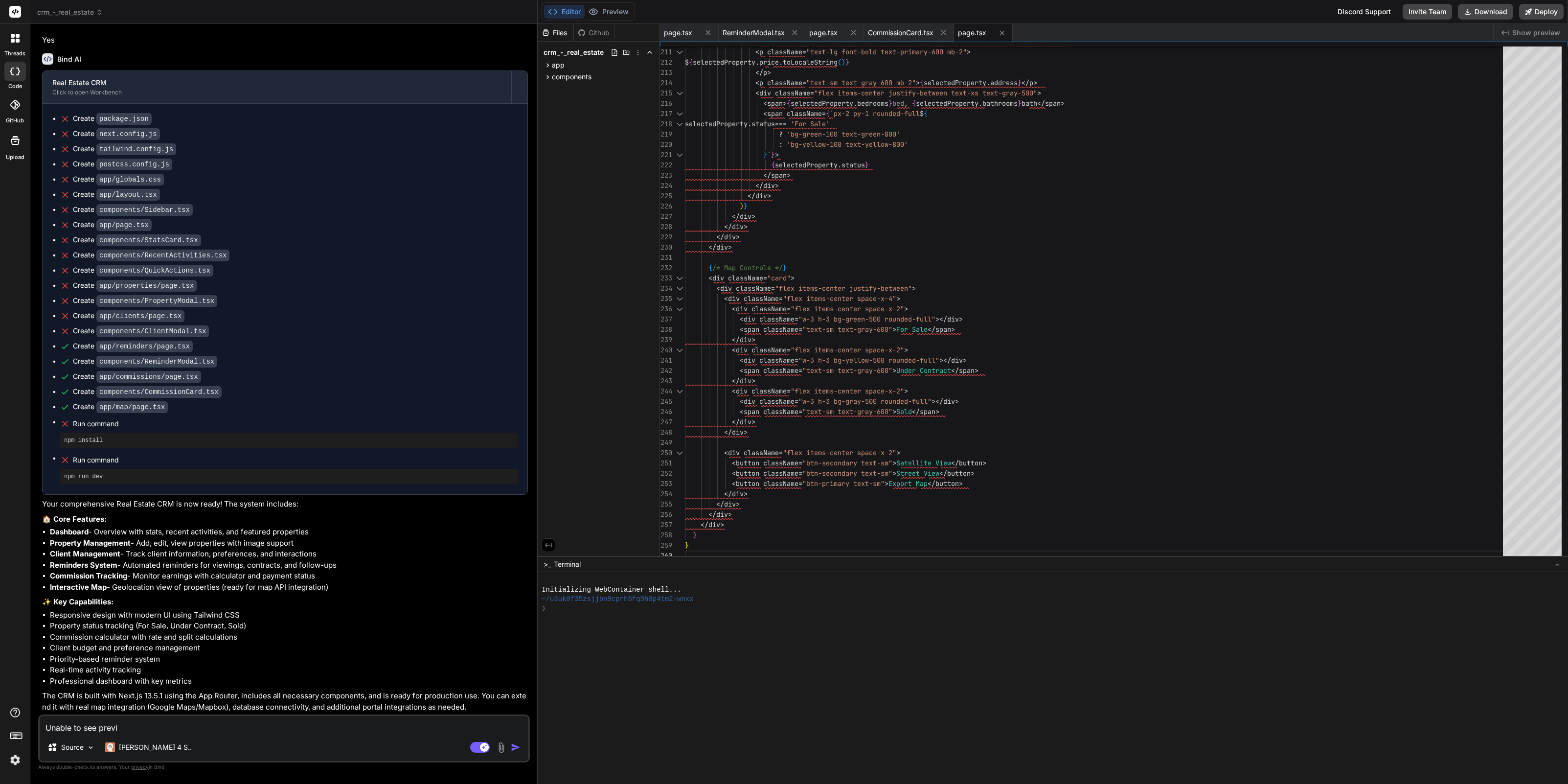
type textarea "Unable to see previe"
type textarea "x"
type textarea "Unable to see preview"
type textarea "x"
type textarea "Unable to see preview,"
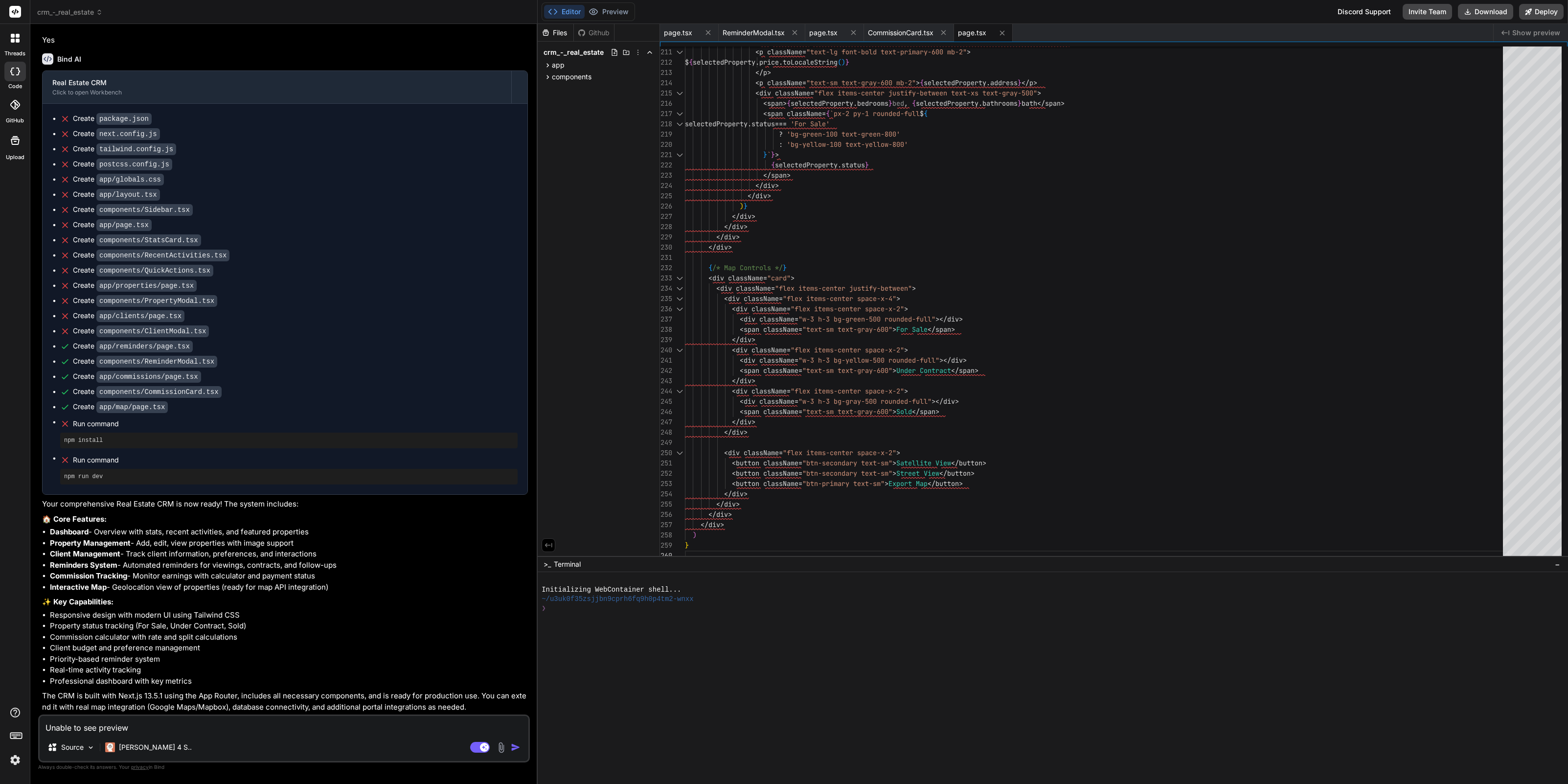
type textarea "x"
type textarea "Unable to see preview,"
type textarea "x"
type textarea "Unable to see preview, w"
type textarea "x"
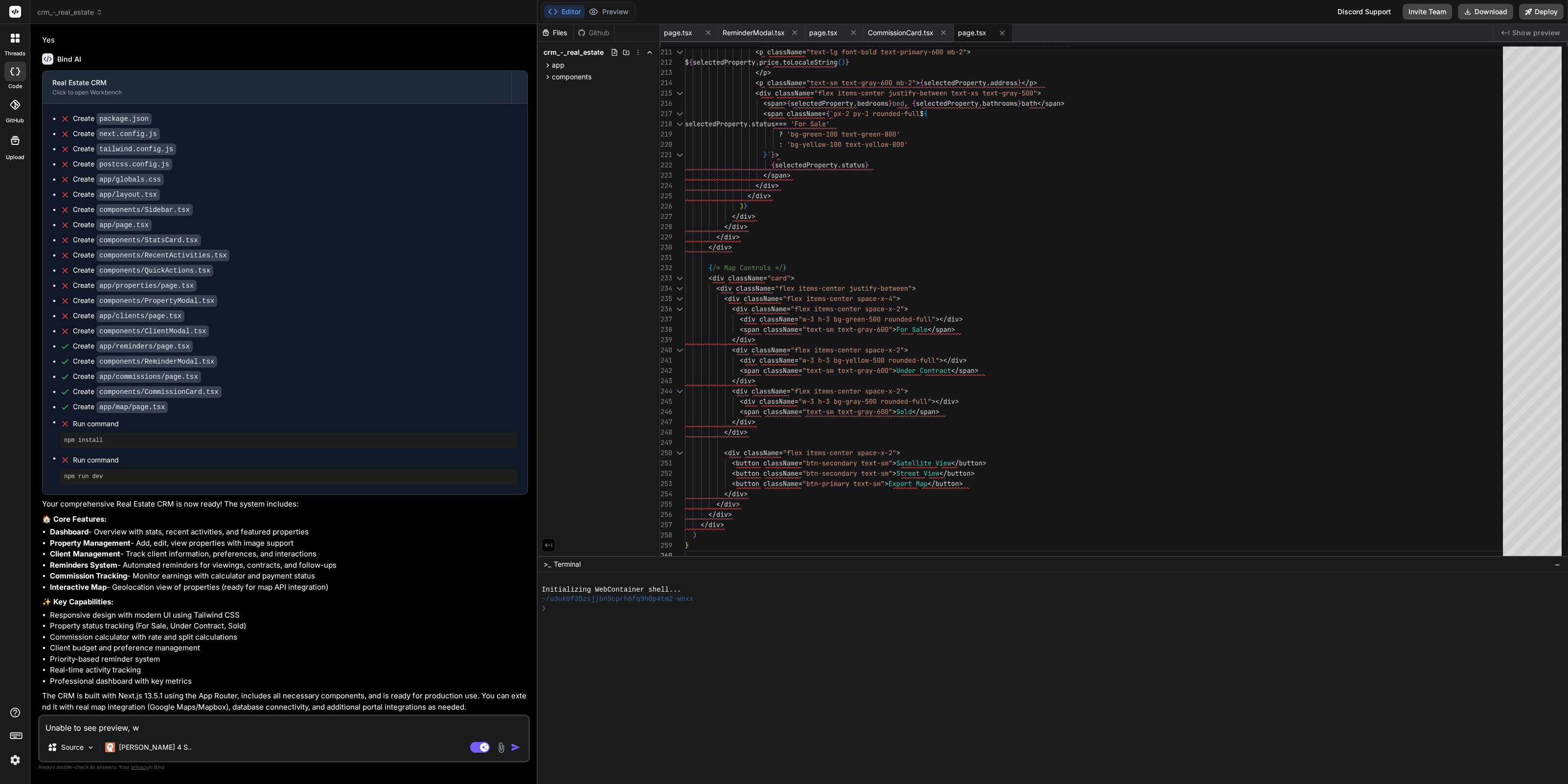
type textarea "Unable to see preview,"
type textarea "x"
type textarea "Unable to see preview, p"
type textarea "x"
type textarea "Unable to see preview, pl"
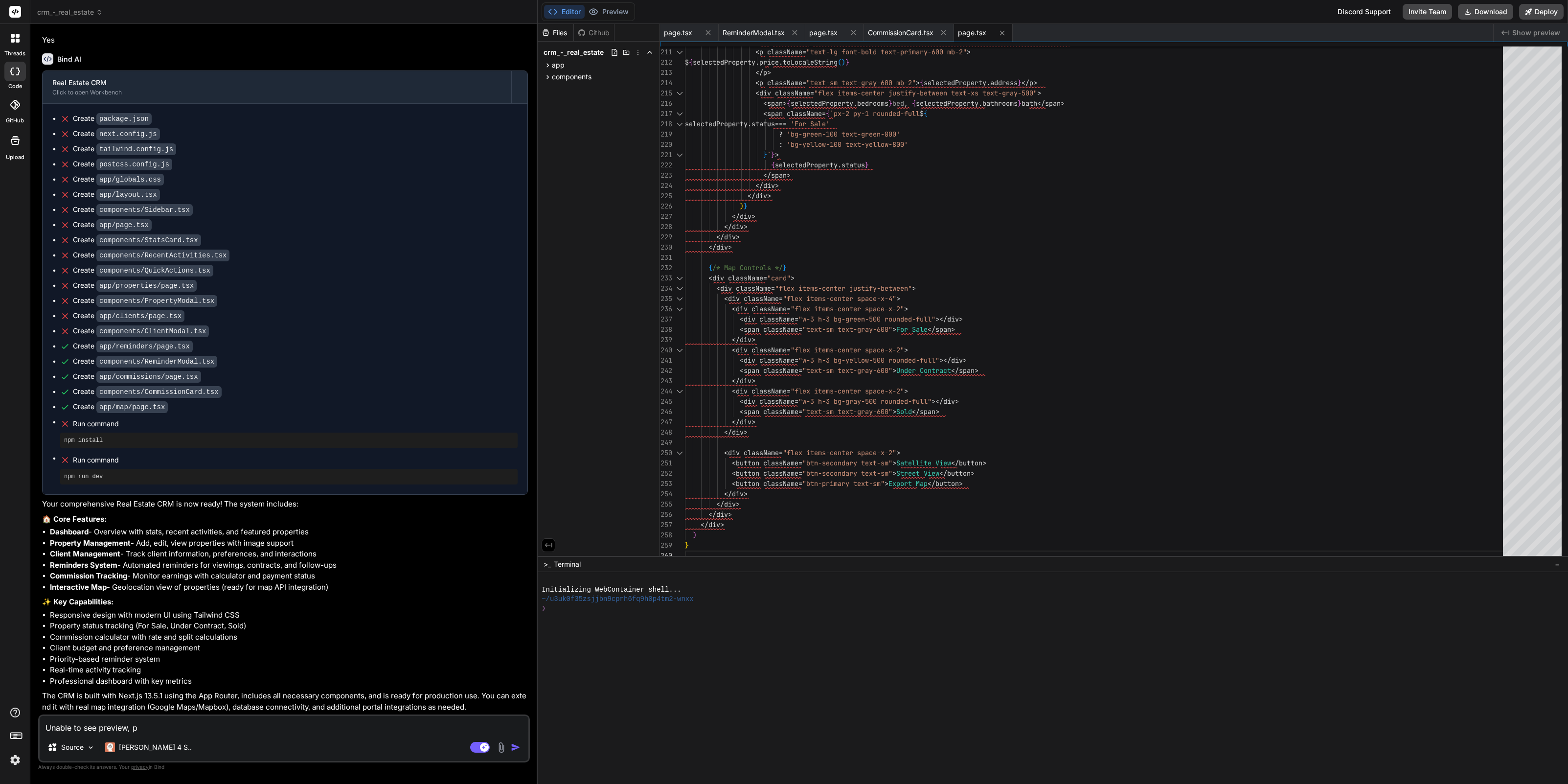
type textarea "x"
type textarea "Unable to see preview, ple"
type textarea "x"
type textarea "Unable to see preview, plea"
type textarea "x"
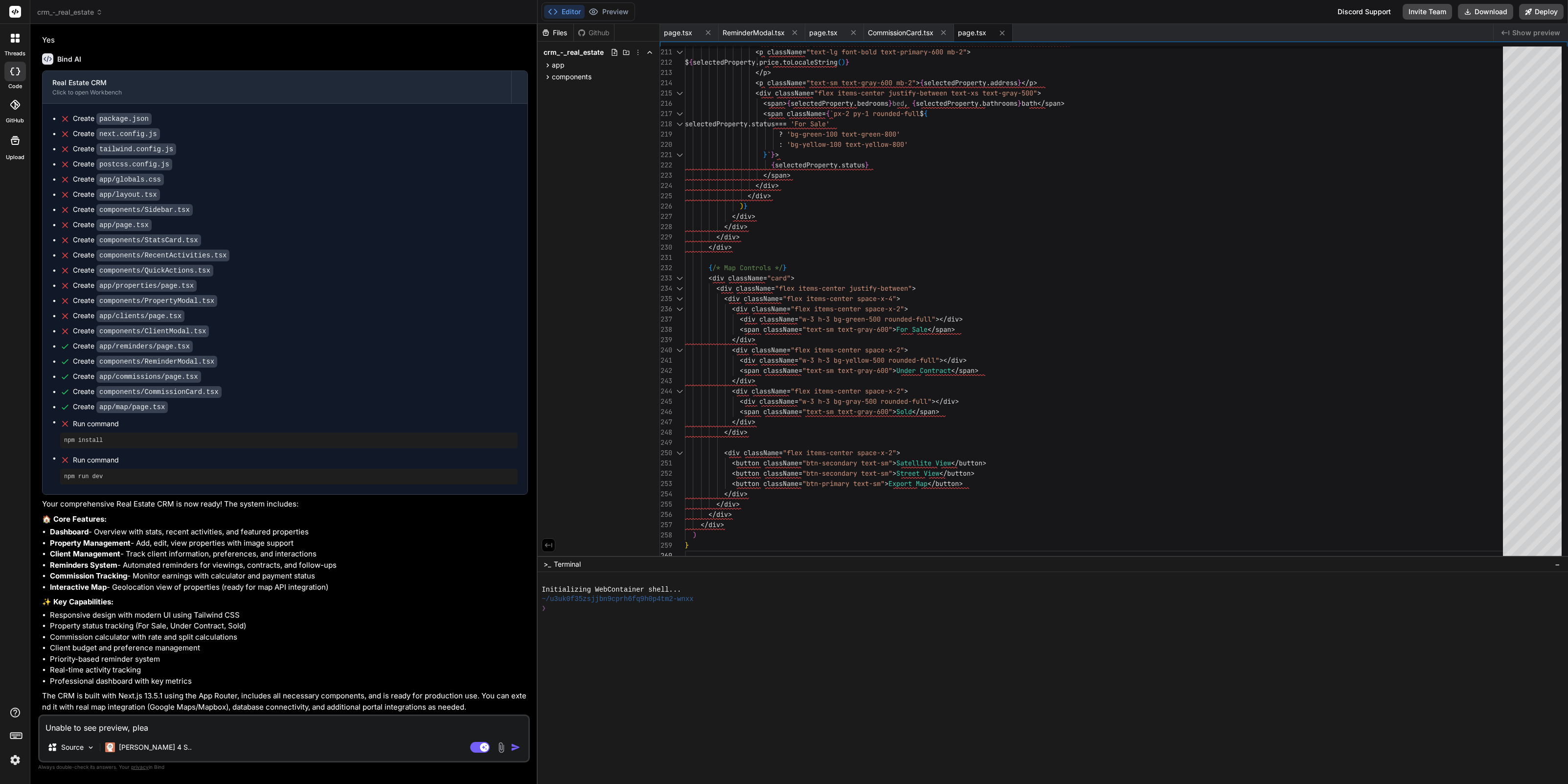
type textarea "Unable to see preview, pleas"
type textarea "x"
type textarea "Unable to see preview, please"
type textarea "x"
type textarea "Unable to see preview, please"
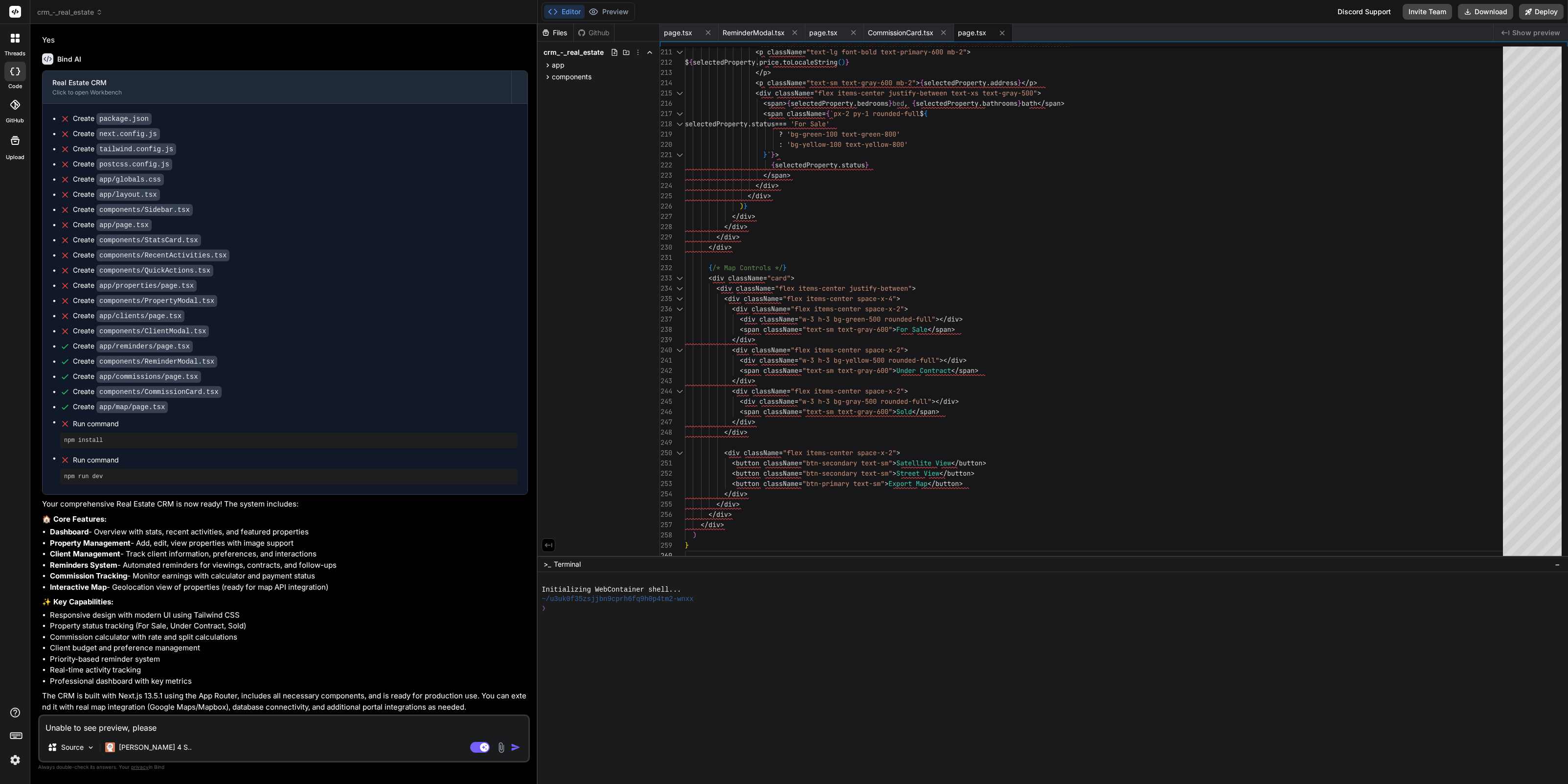
type textarea "x"
type textarea "Unable to see preview, please f"
type textarea "x"
type textarea "Unable to see preview, please fi"
type textarea "x"
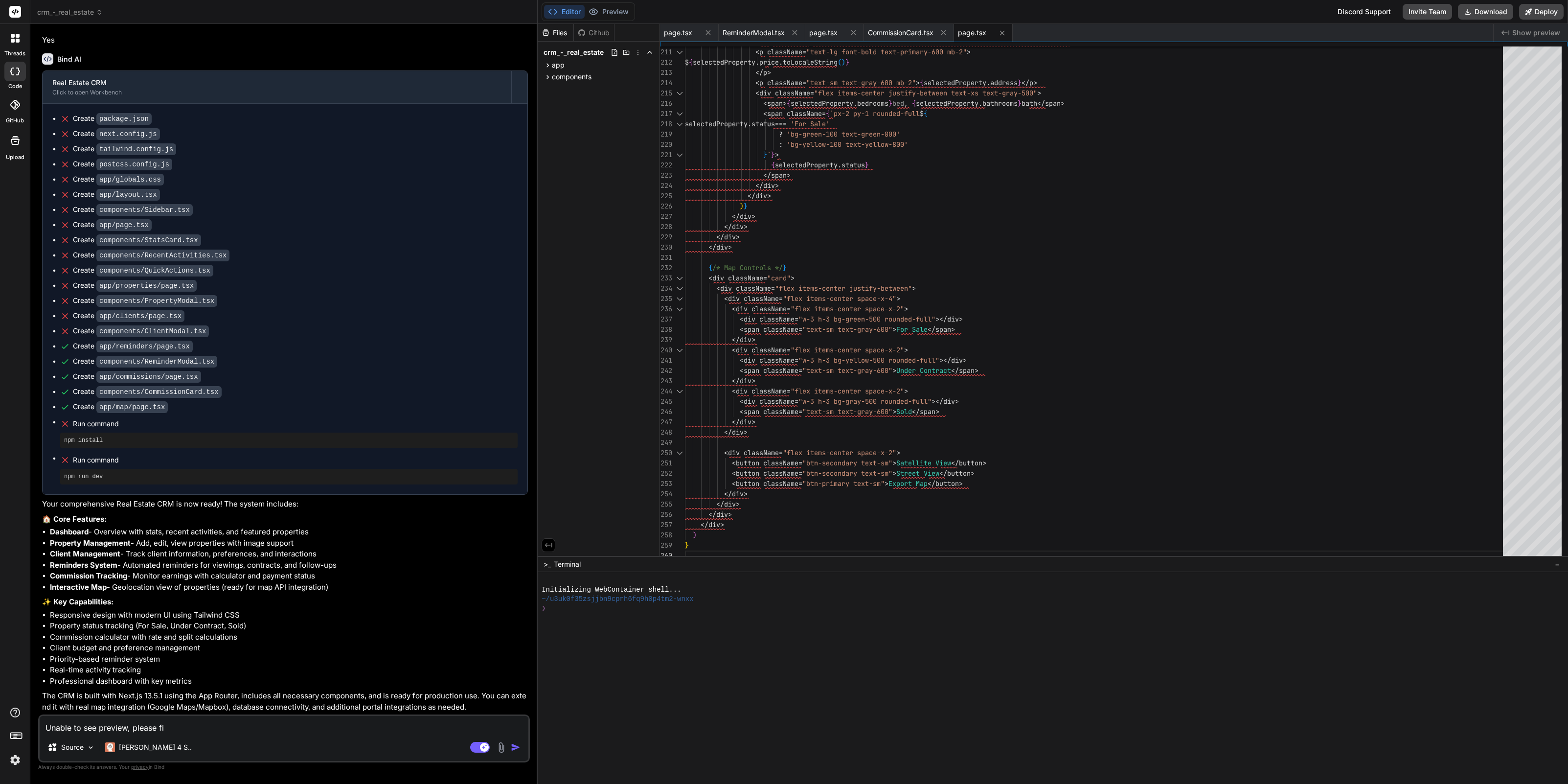
type textarea "Unable to see preview, please fix"
type textarea "x"
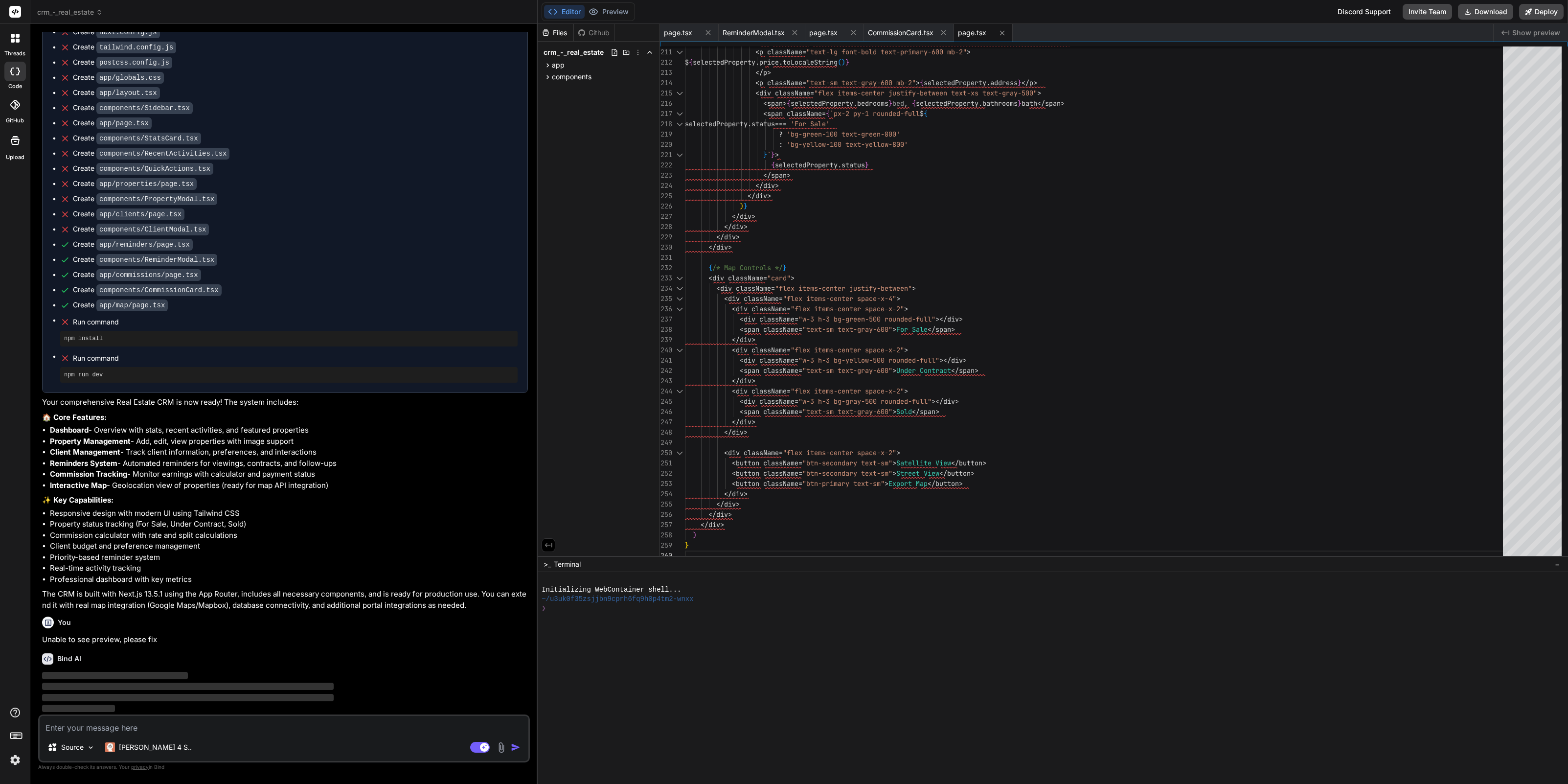
scroll to position [424, 0]
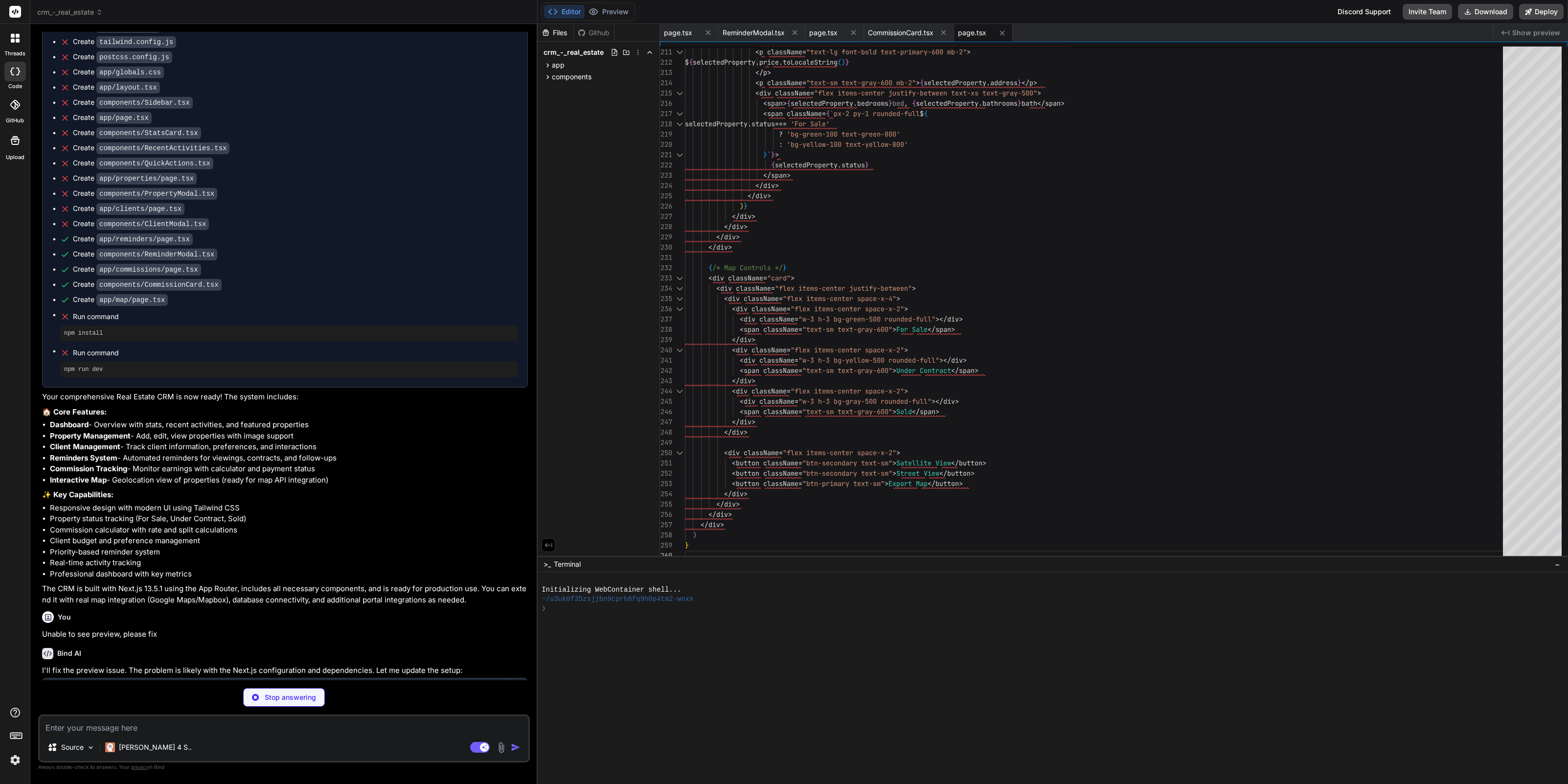
type textarea "x"
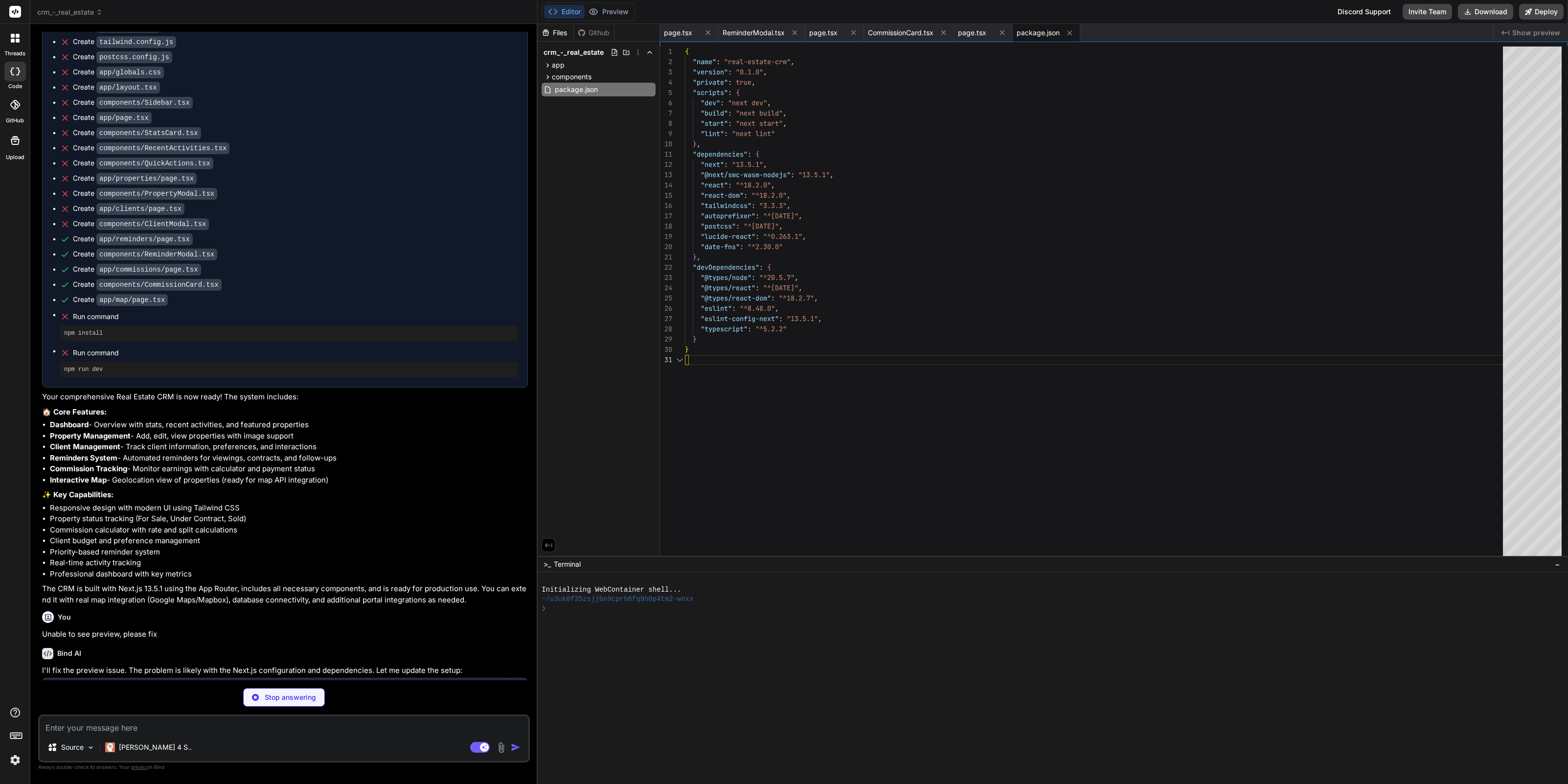
scroll to position [0, 0]
type textarea "x"
type textarea ""baseUrl": ".", "paths": { "@/*": ["./*"] } }, "include": ["next-env.d.ts", "**…"
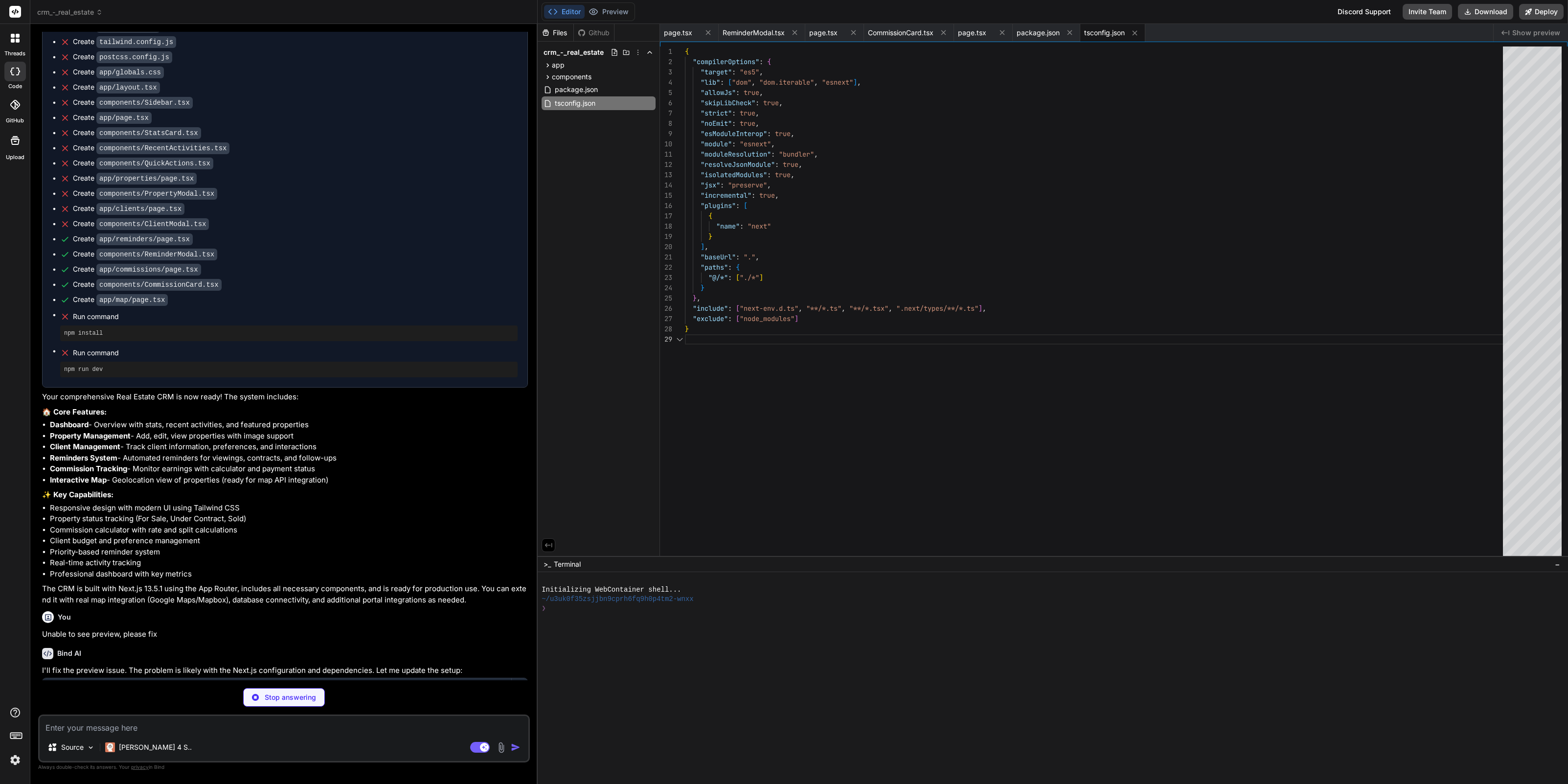
scroll to position [82, 0]
type textarea "x"
type textarea "}, eslint: { ignoreDuringBuilds: true, }, } module.exports = nextConfig"
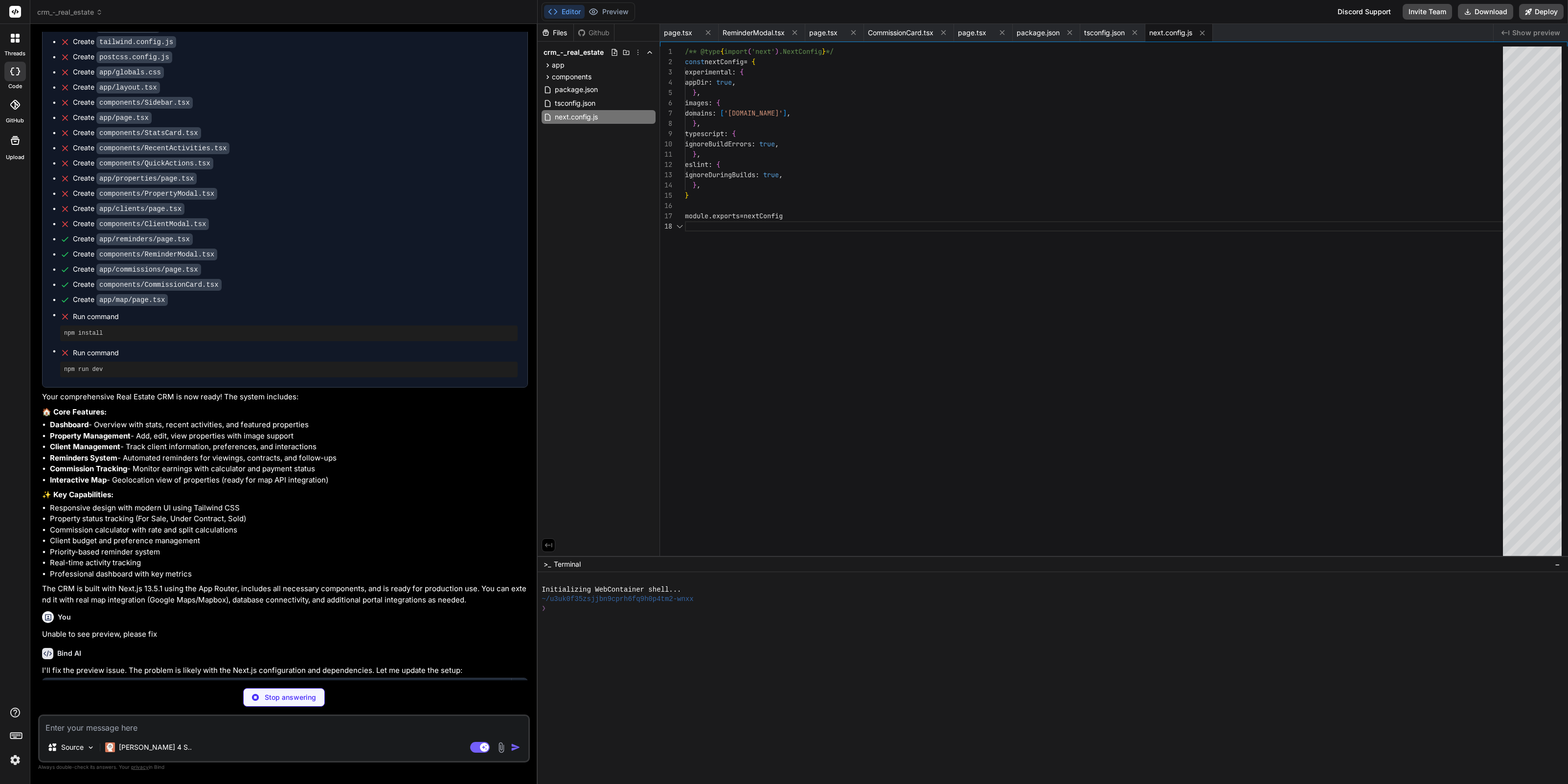
scroll to position [72, 0]
type textarea "x"
type textarea "<Sidebar /> <main className="flex-1 ml-64 p-8"> {children} </main> </div> </bod…"
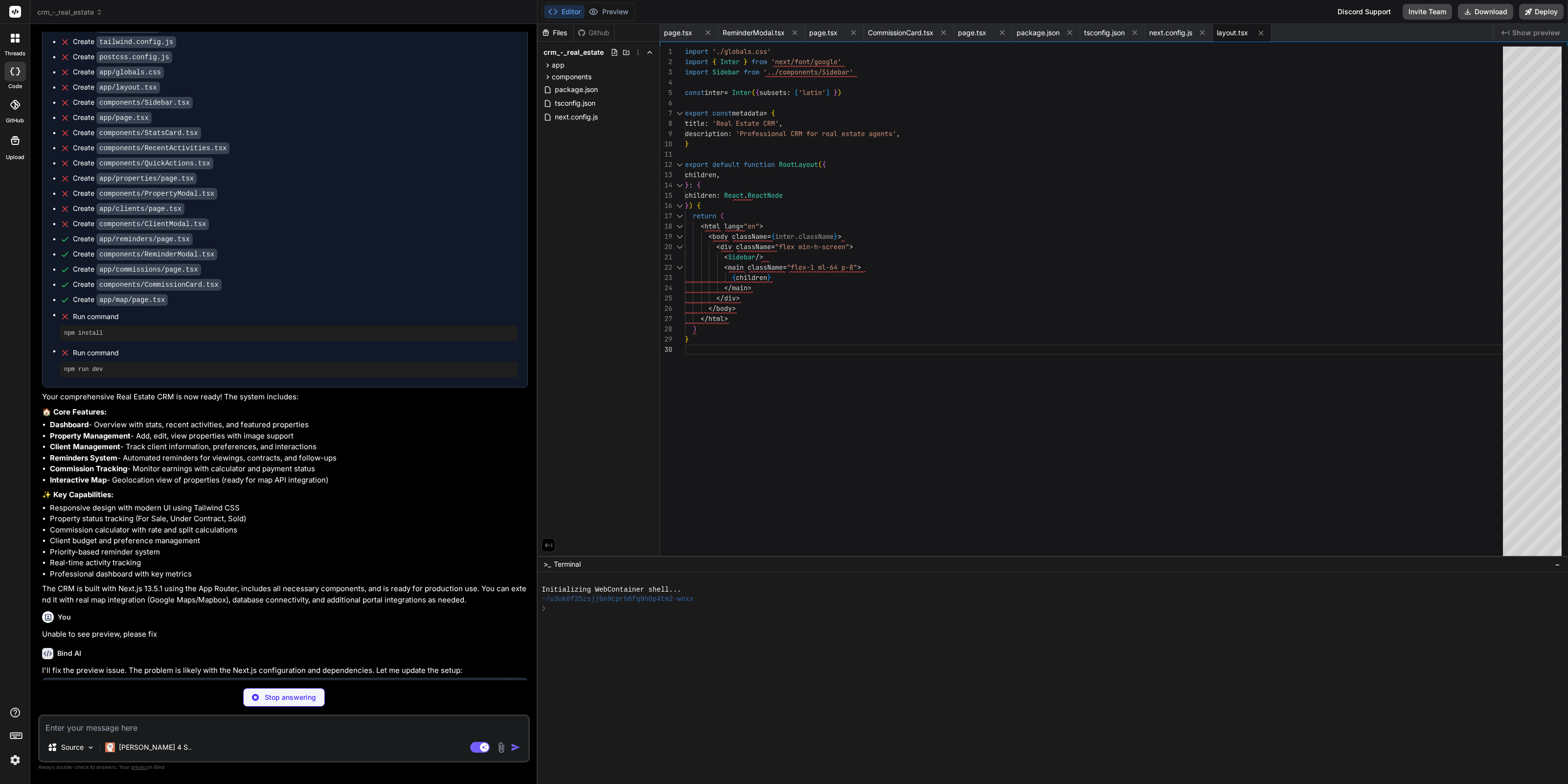
type textarea "x"
type textarea "</div> </div> </div> ))} </div> </div> </div> ) }"
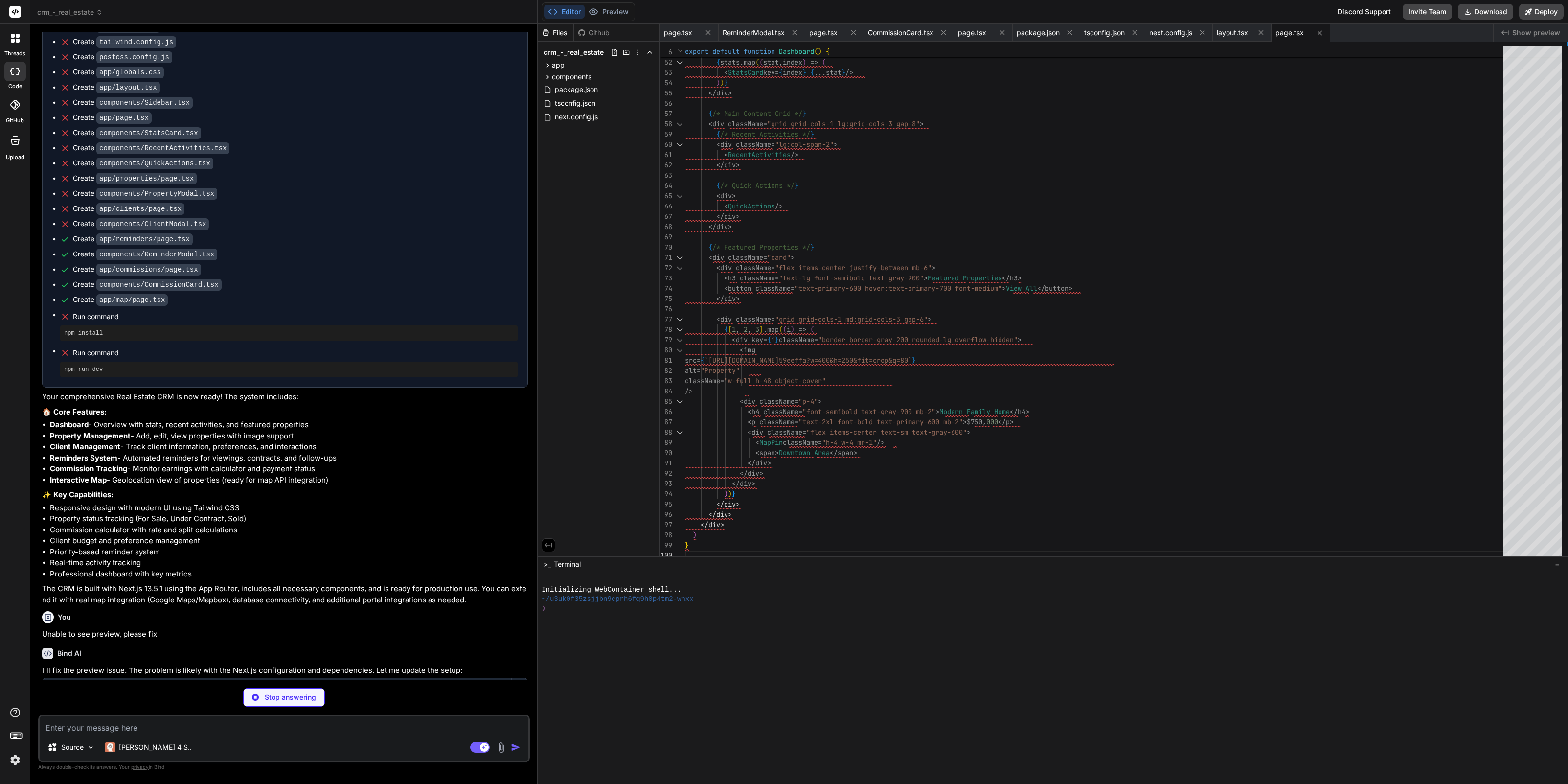
type textarea "x"
type textarea "</div> ) }"
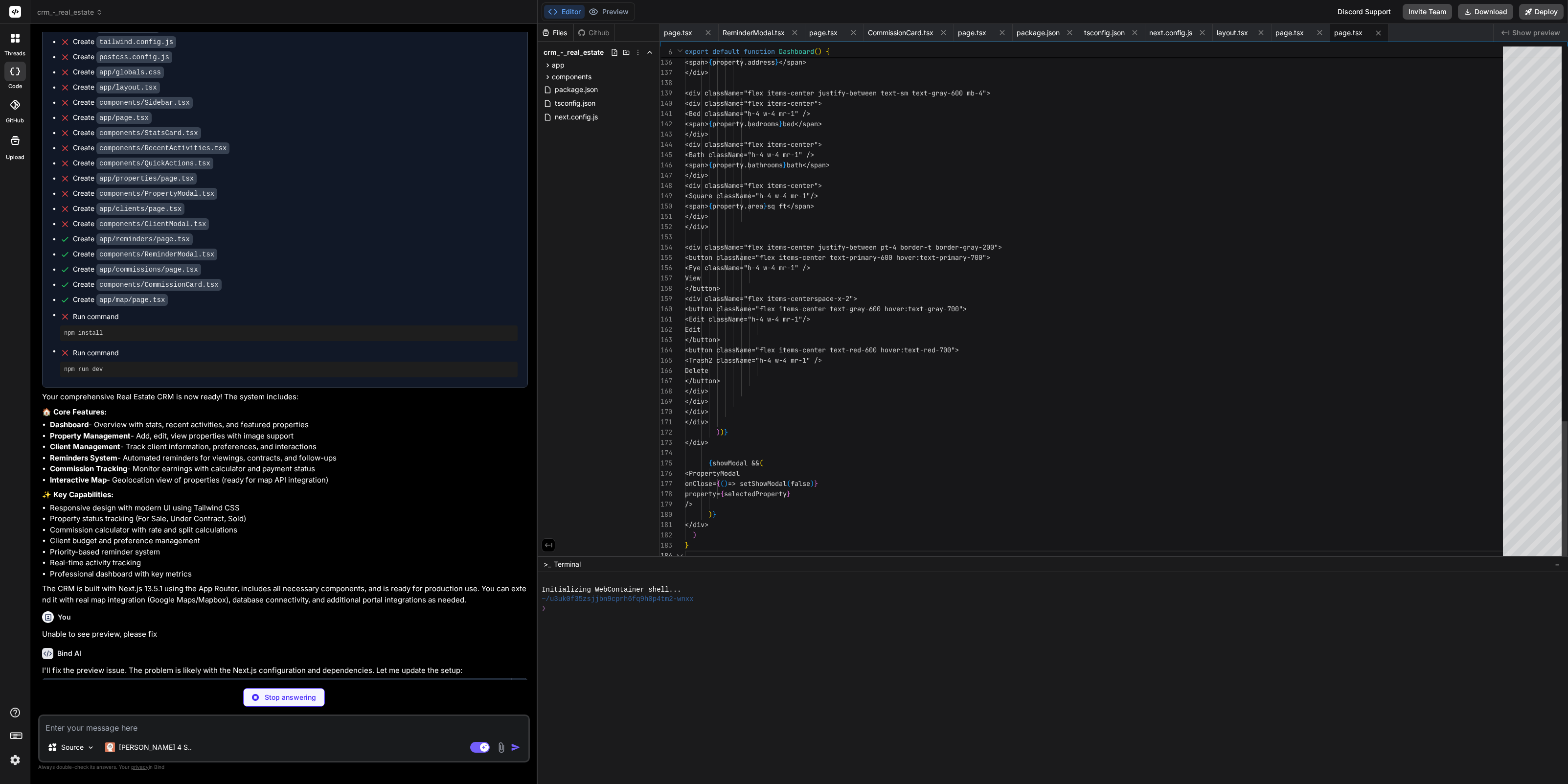
scroll to position [31, 0]
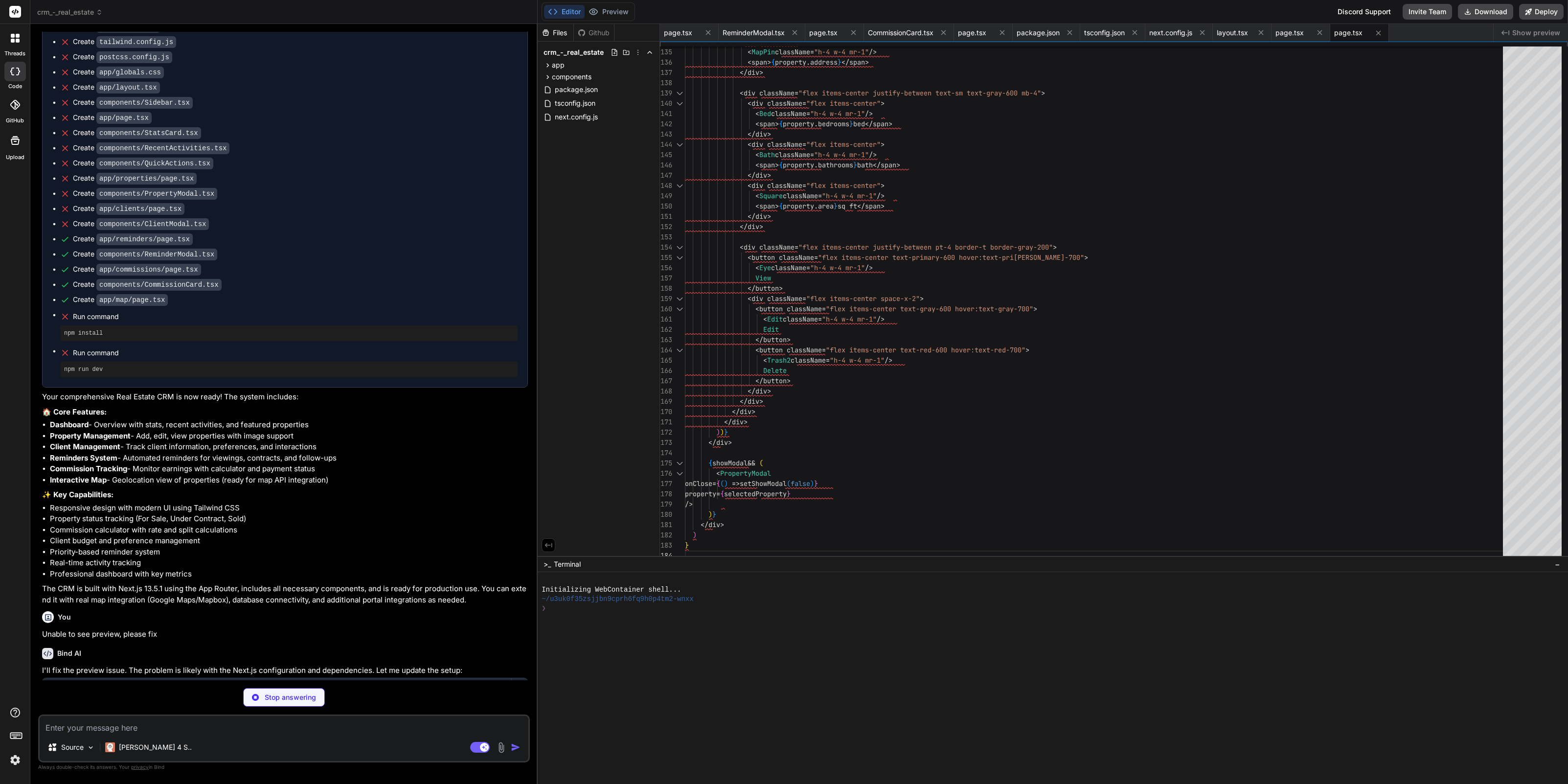
type textarea "x"
type textarea ")} </div> ) }"
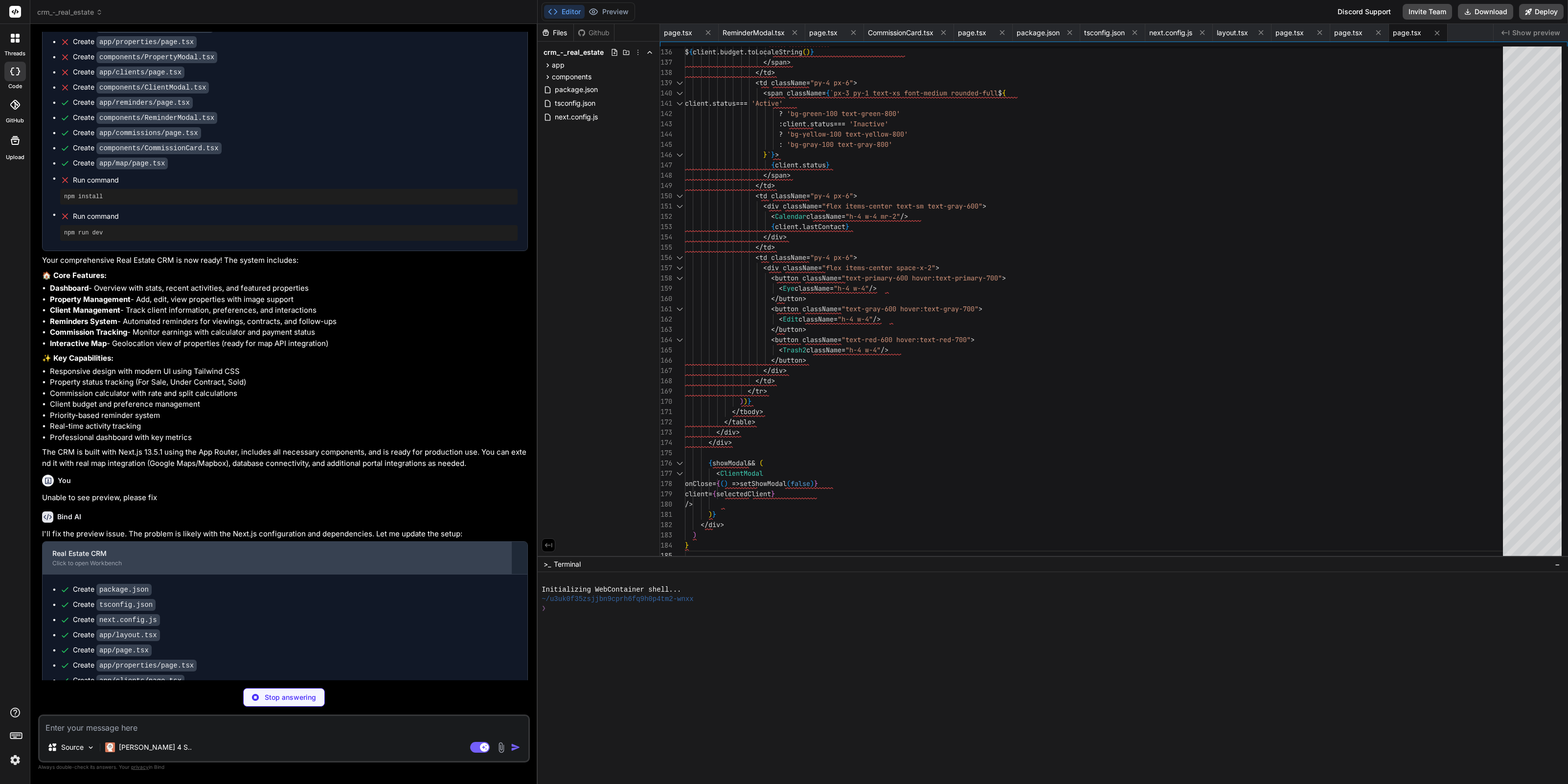
scroll to position [593, 0]
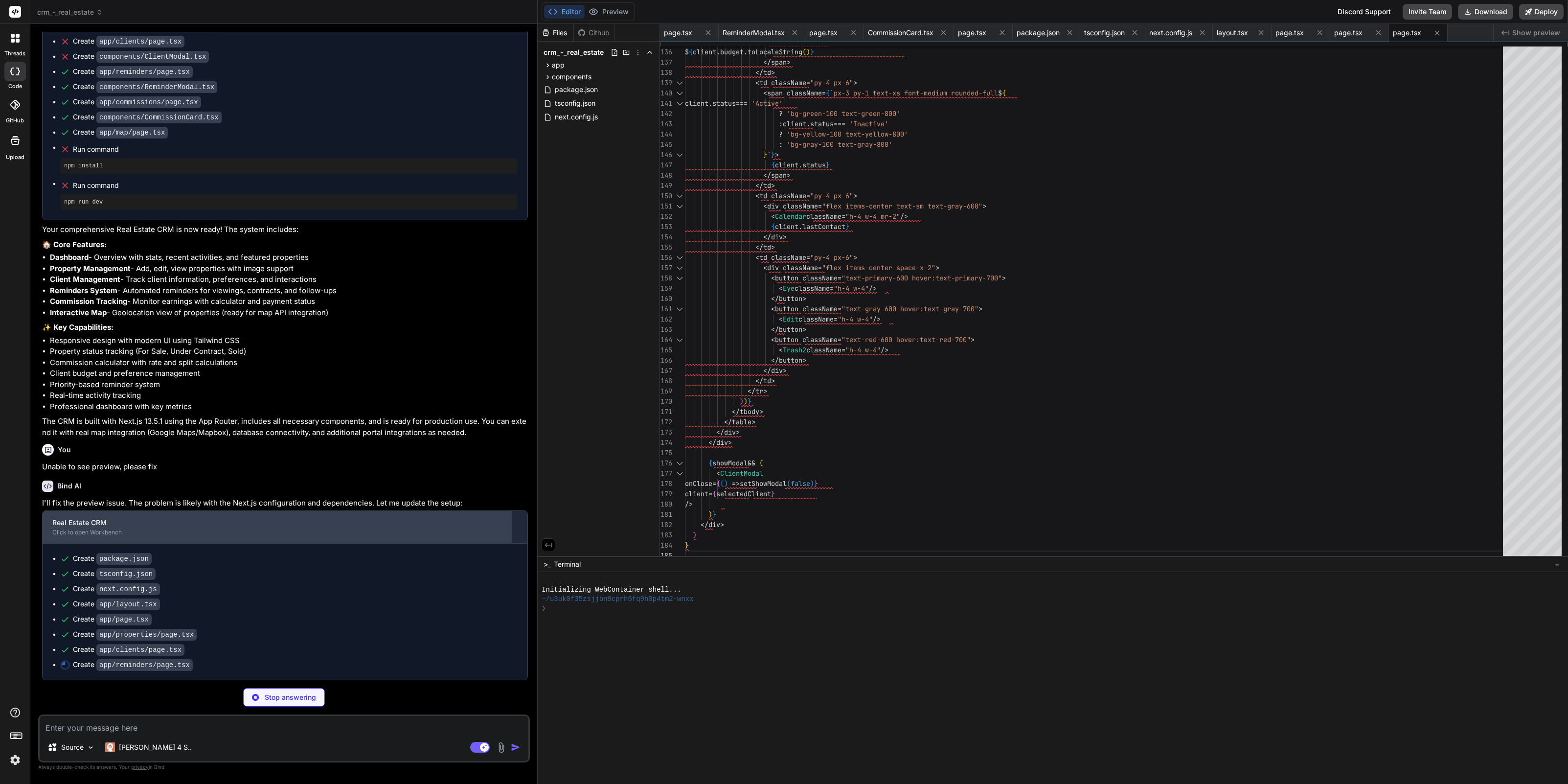
type textarea "x"
type textarea "{showModal && ( <ReminderModal onClose={() => setShowModal(false)} /> )} </div>…"
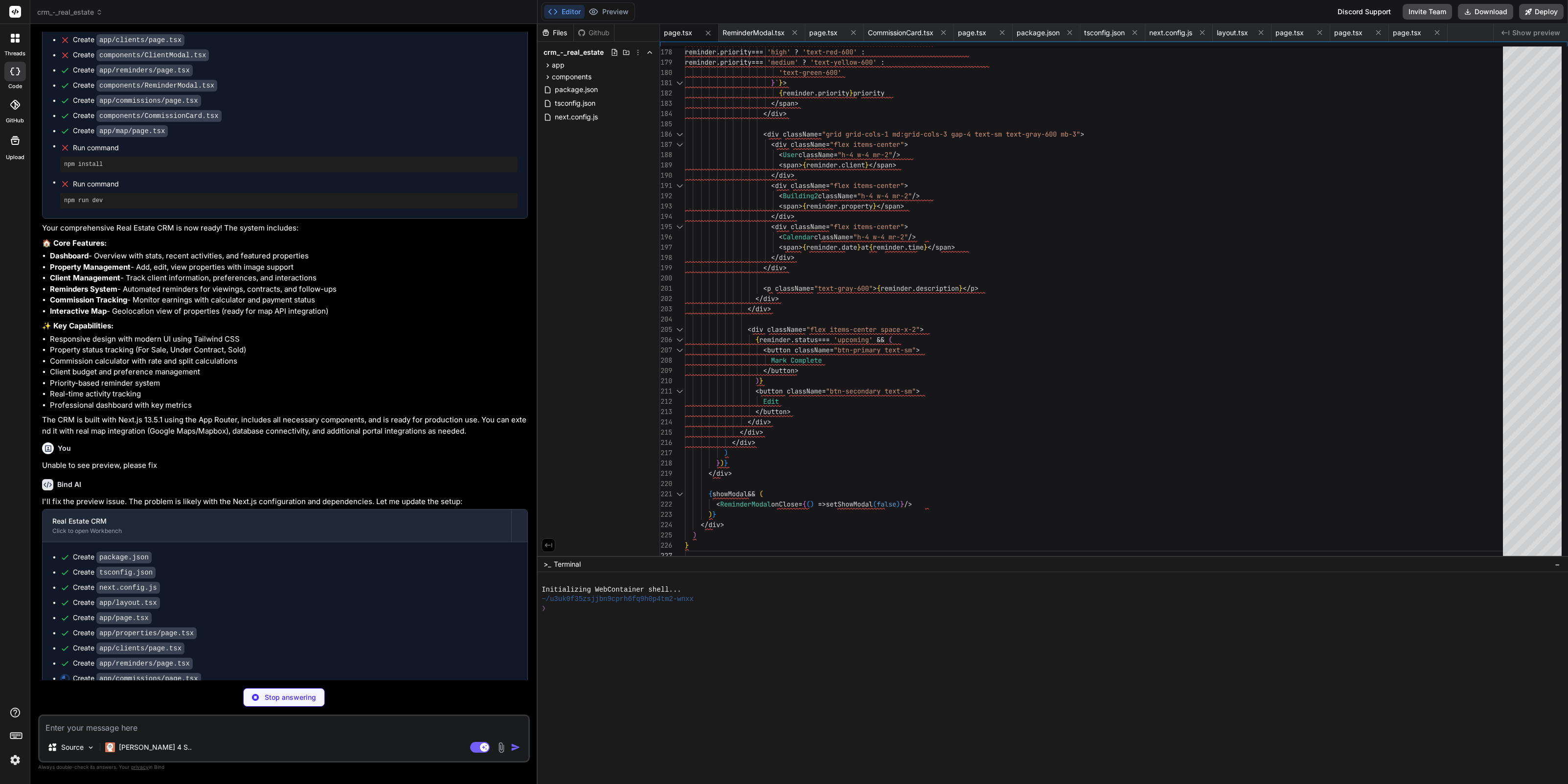
type textarea "x"
type textarea "<div className="space-y-4"> {[DOMAIN_NAME]((commission) => ( <CommissionCard ke…"
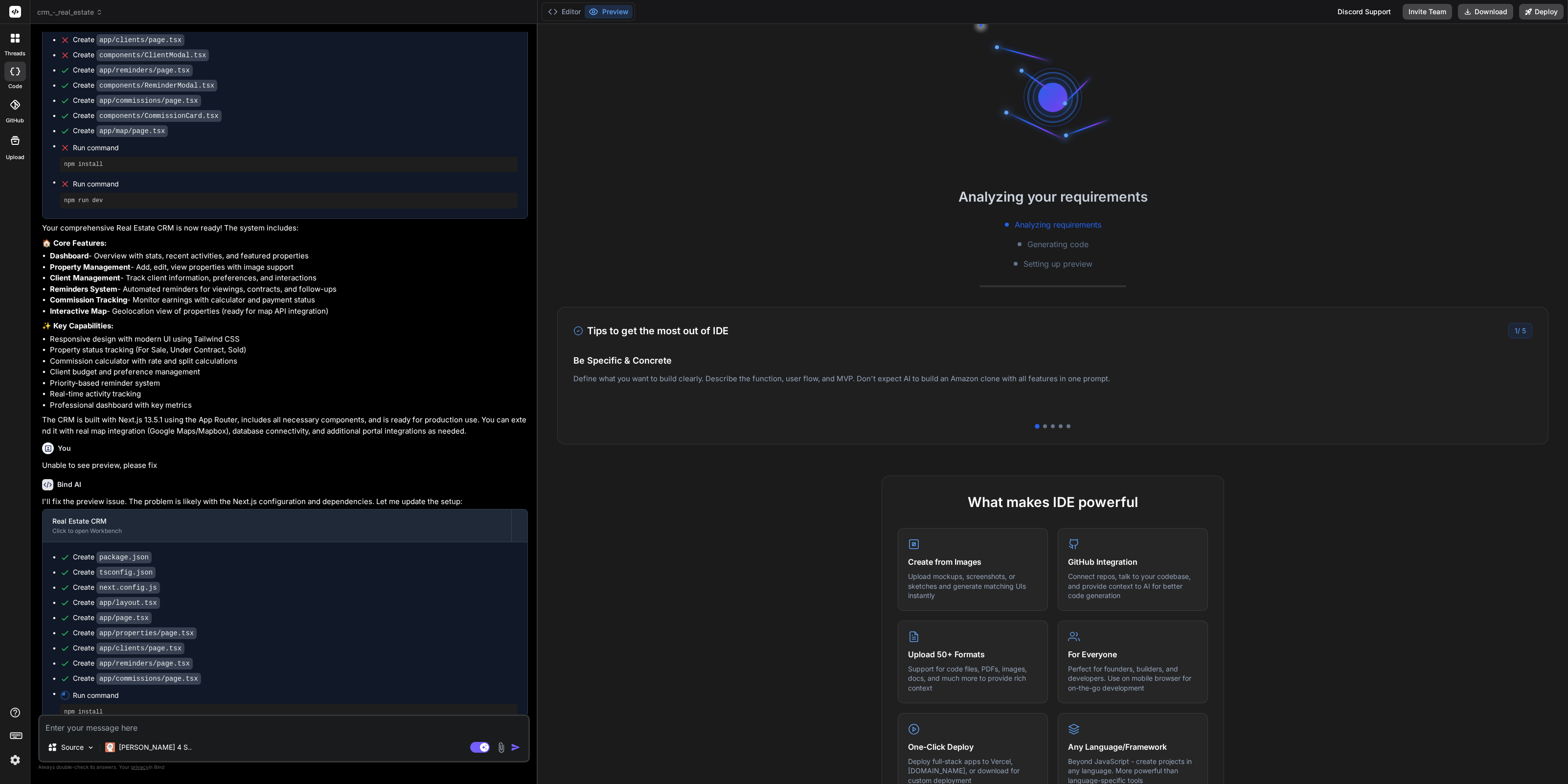
scroll to position [9, 0]
type textarea "x"
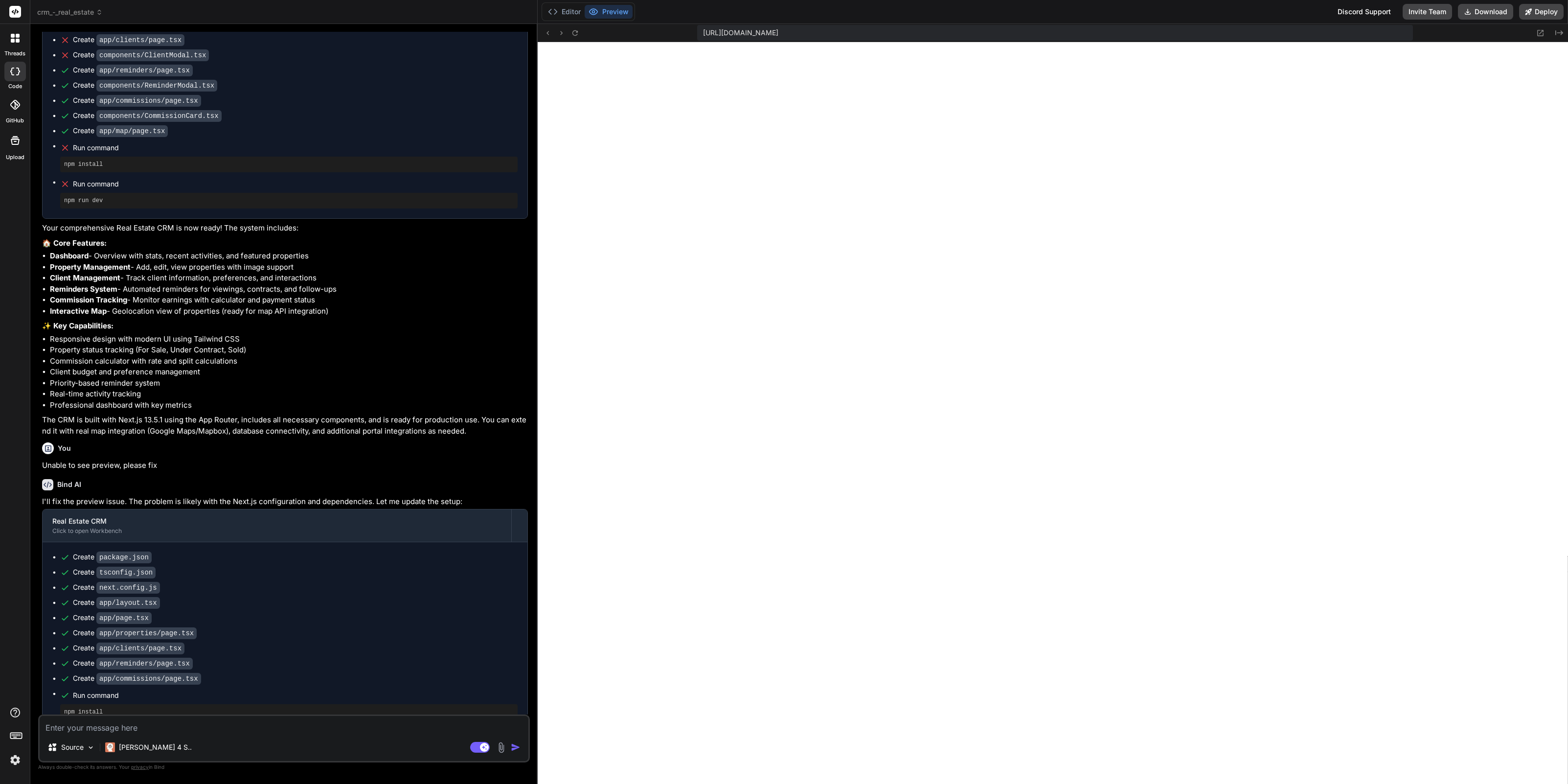
scroll to position [613, 0]
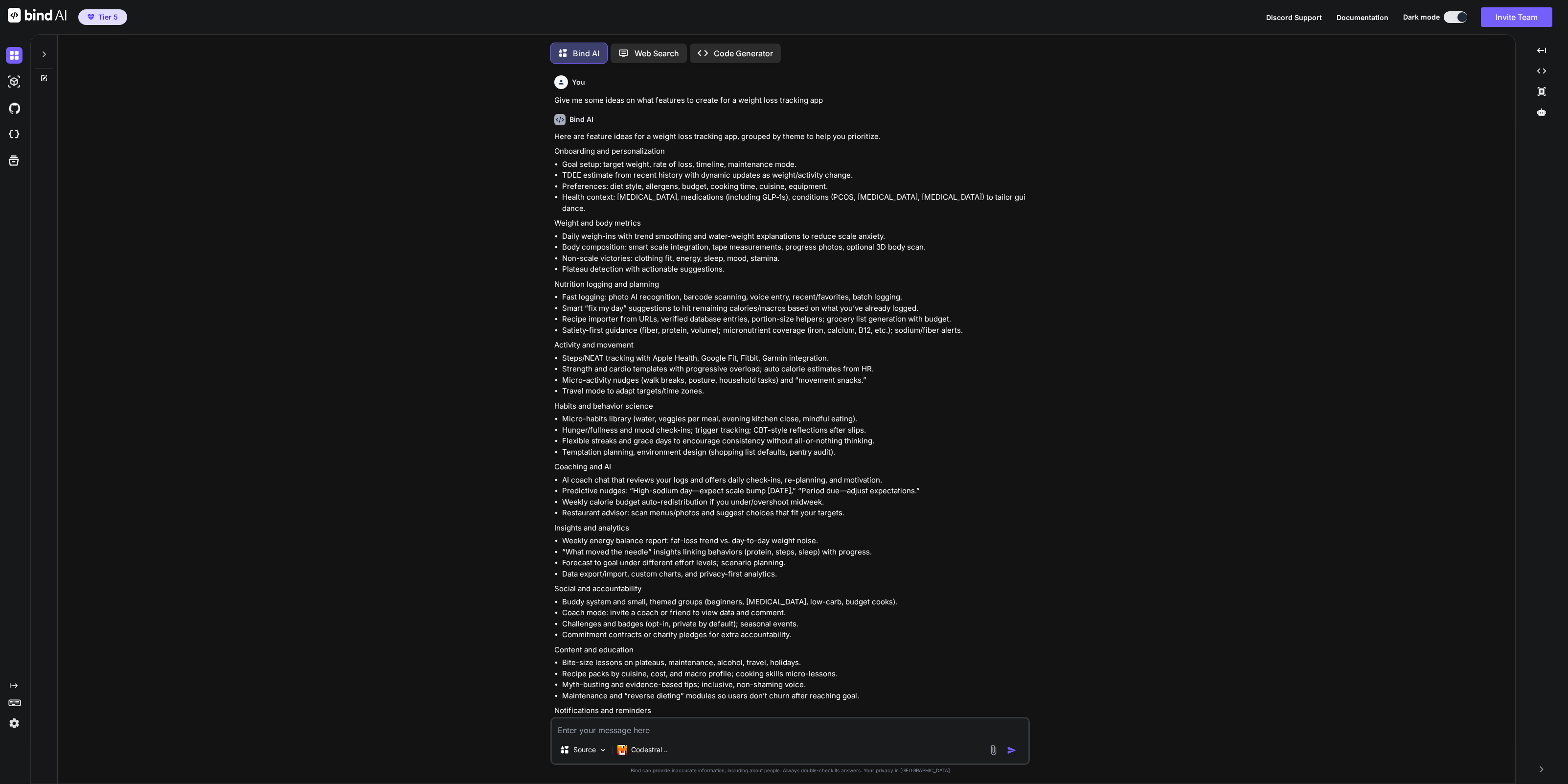
type textarea "x"
